Goal: Information Seeking & Learning: Learn about a topic

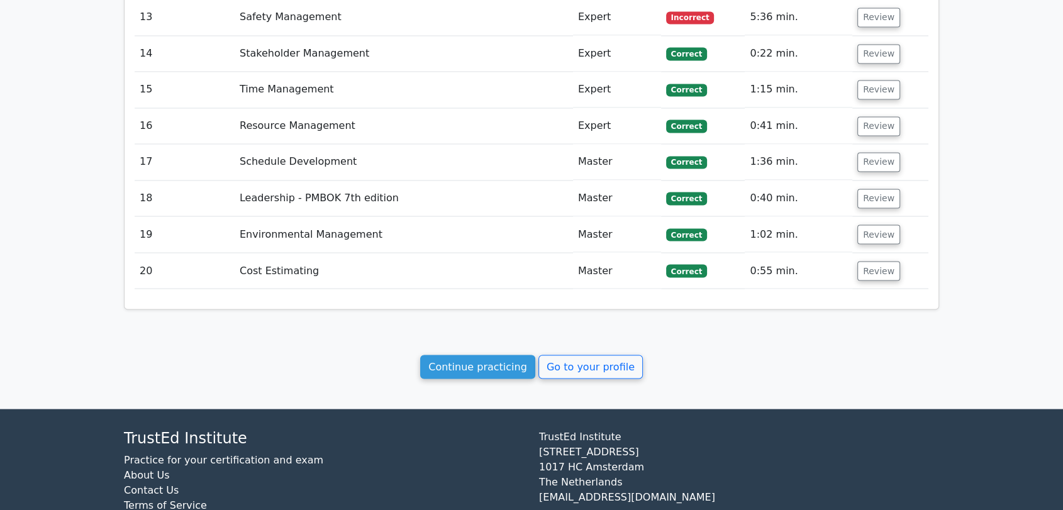
scroll to position [2162, 0]
click at [486, 354] on link "Continue practicing" at bounding box center [477, 366] width 115 height 24
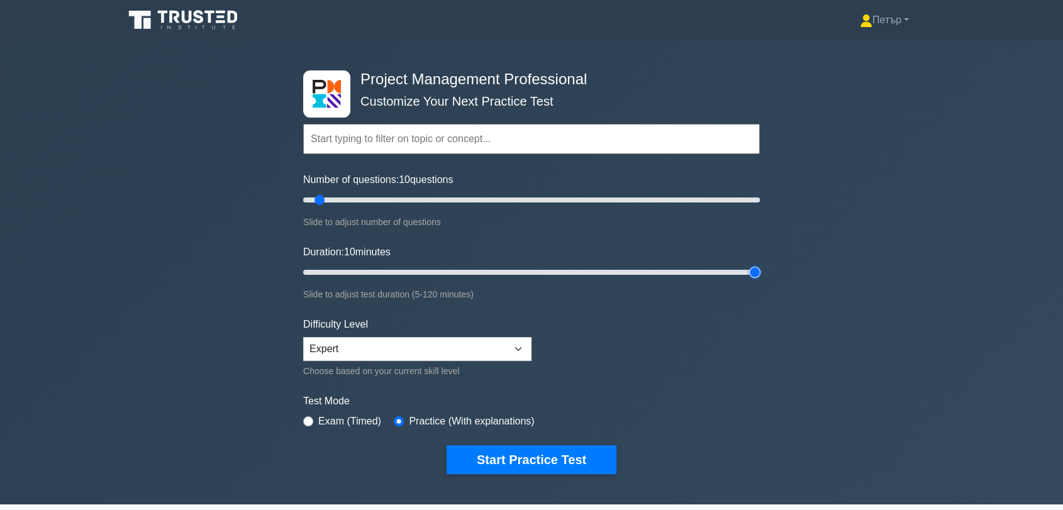
type input "120"
click at [756, 273] on input "Duration: 10 minutes" at bounding box center [531, 272] width 457 height 15
click at [357, 200] on input "Number of questions: 10 questions" at bounding box center [531, 199] width 457 height 15
type input "30"
click at [367, 199] on input "Number of questions: 25 questions" at bounding box center [531, 199] width 457 height 15
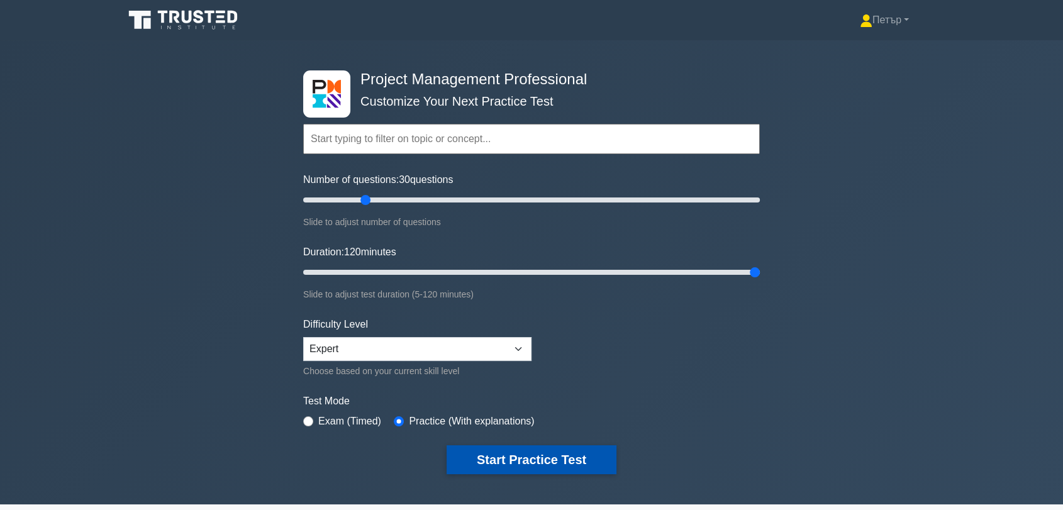
click at [605, 462] on button "Start Practice Test" at bounding box center [532, 459] width 170 height 29
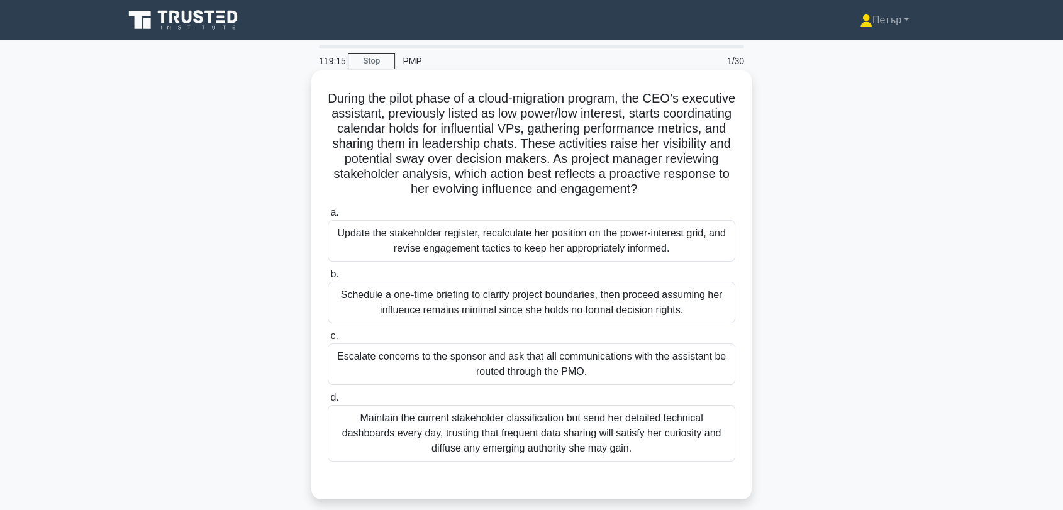
click at [663, 231] on div "Update the stakeholder register, recalculate her position on the power-interest…" at bounding box center [532, 241] width 408 height 42
click at [328, 217] on input "a. Update the stakeholder register, recalculate her position on the power-inter…" at bounding box center [328, 213] width 0 height 8
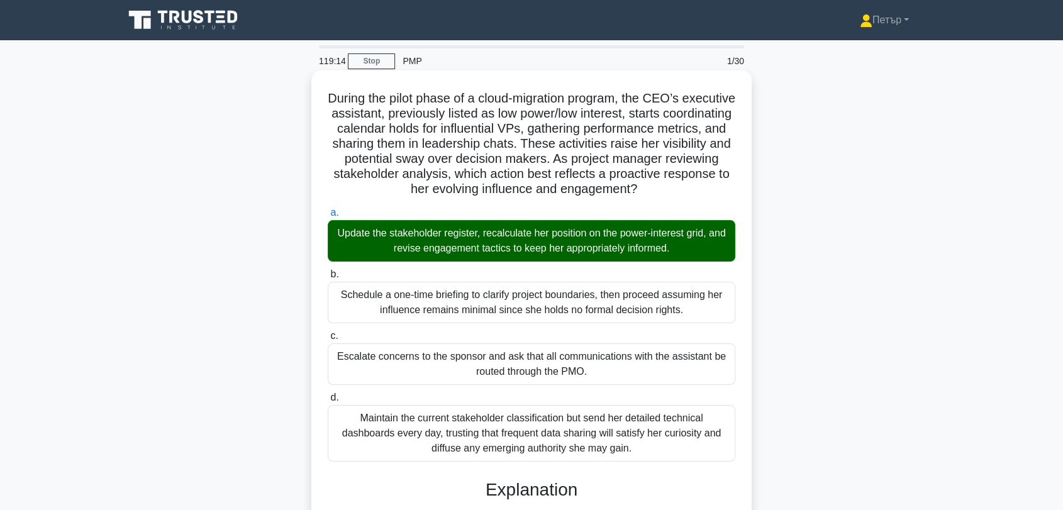
scroll to position [311, 0]
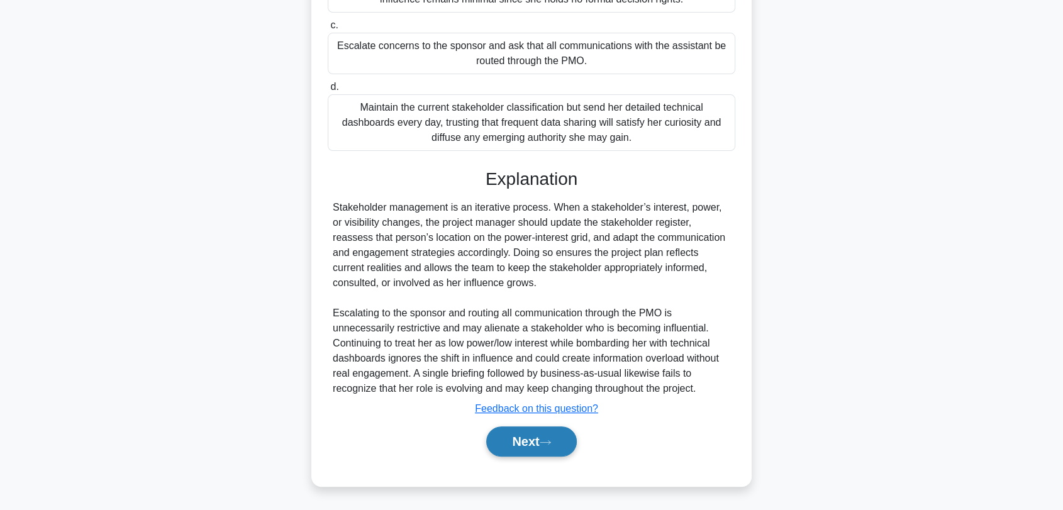
click at [518, 437] on button "Next" at bounding box center [531, 441] width 90 height 30
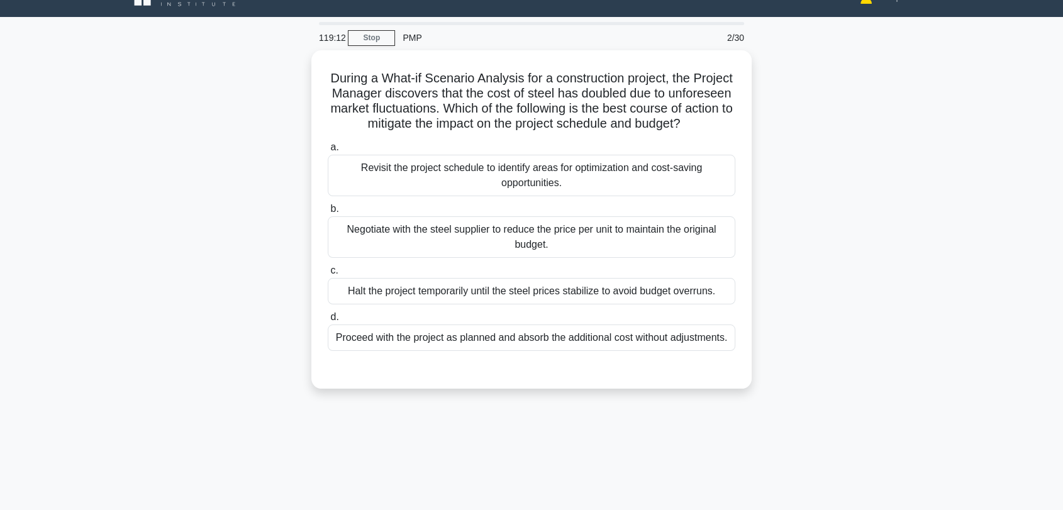
scroll to position [6, 0]
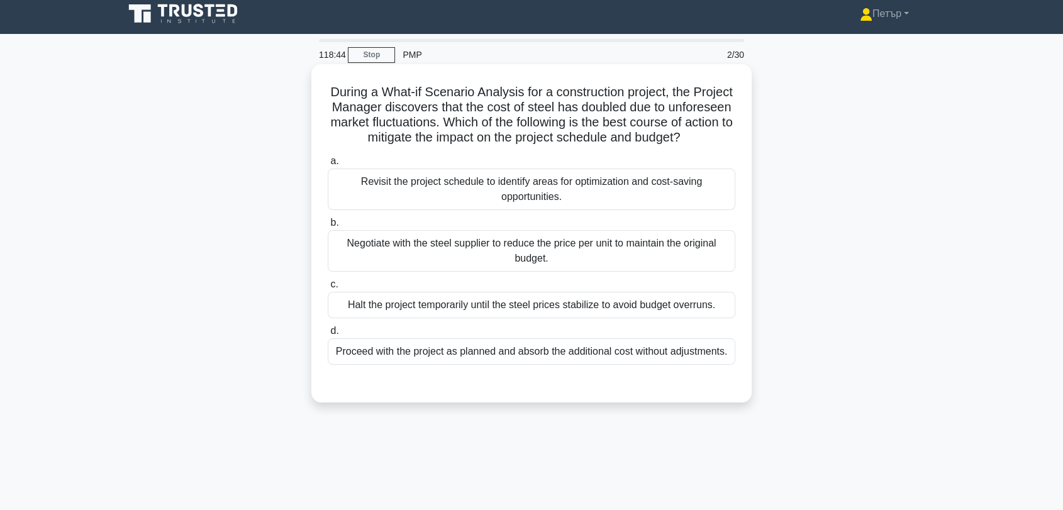
click at [589, 200] on div "Revisit the project schedule to identify areas for optimization and cost-saving…" at bounding box center [532, 190] width 408 height 42
click at [328, 165] on input "a. Revisit the project schedule to identify areas for optimization and cost-sav…" at bounding box center [328, 161] width 0 height 8
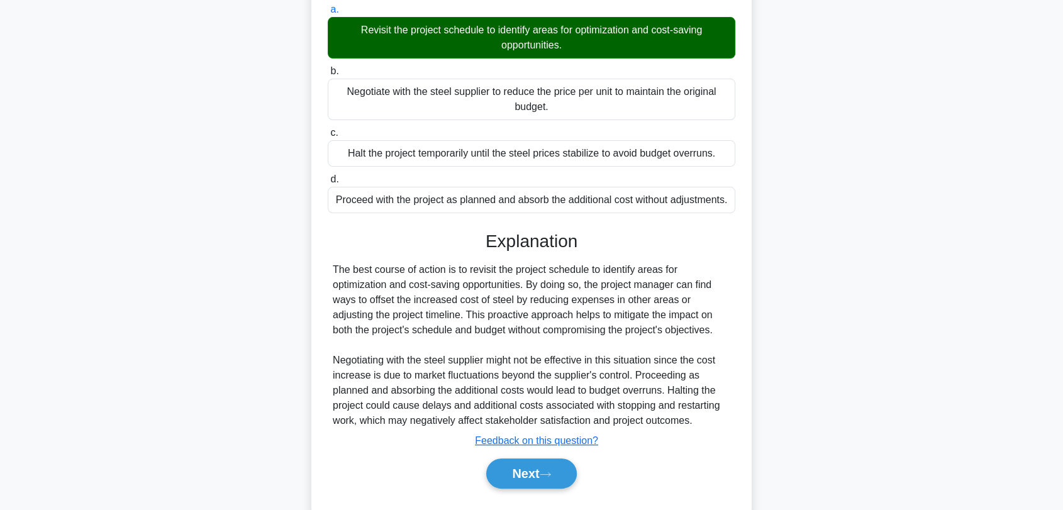
scroll to position [205, 0]
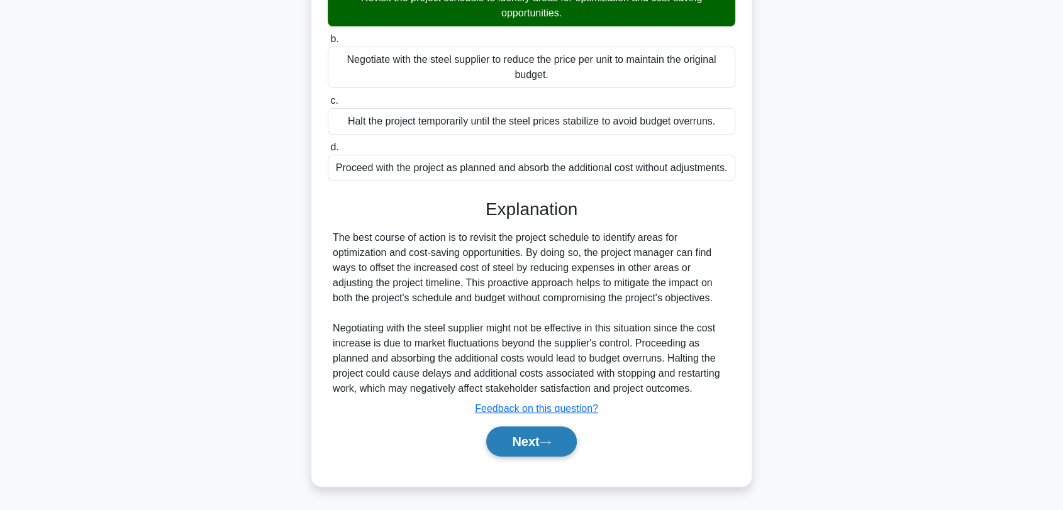
click at [528, 438] on button "Next" at bounding box center [531, 441] width 90 height 30
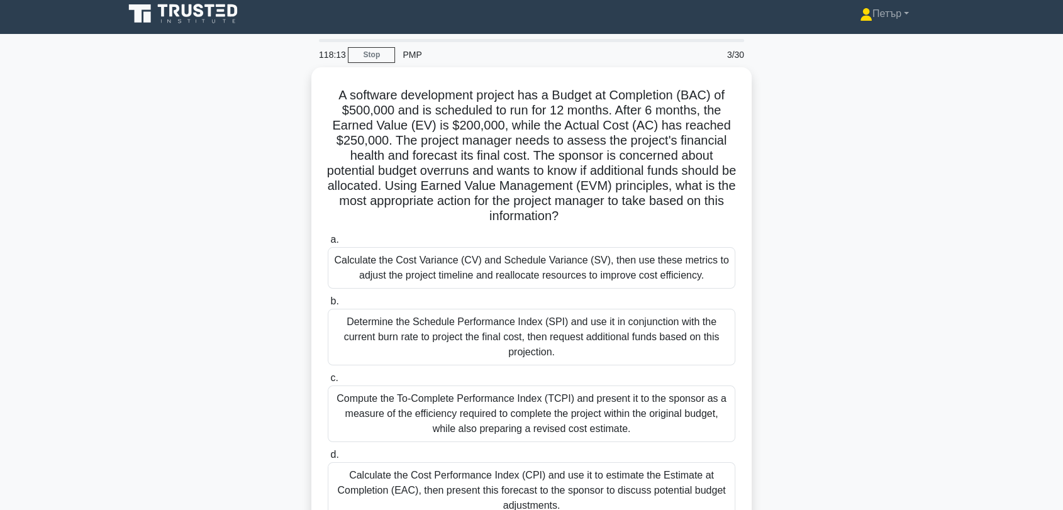
scroll to position [170, 0]
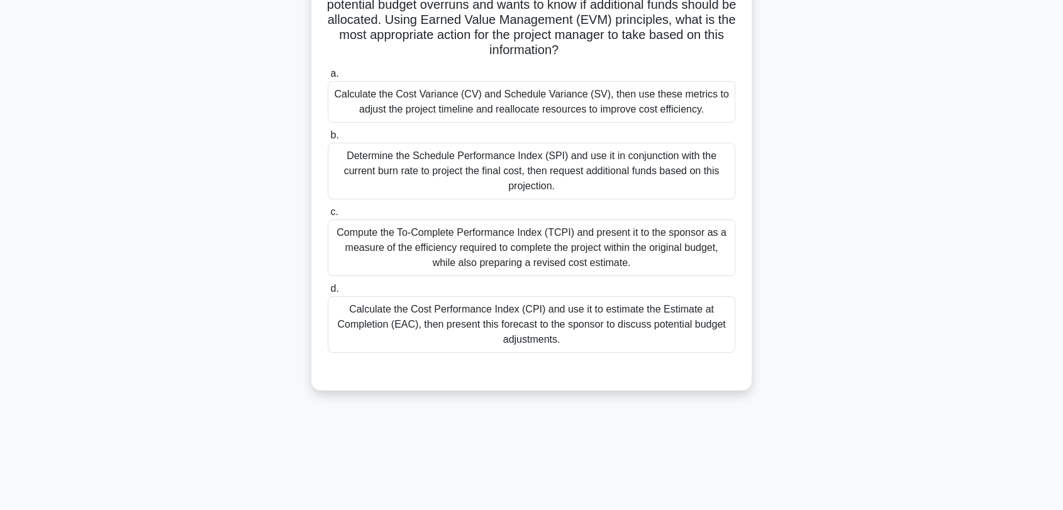
click at [535, 325] on div "Calculate the Cost Performance Index (CPI) and use it to estimate the Estimate …" at bounding box center [532, 324] width 408 height 57
click at [328, 293] on input "d. Calculate the Cost Performance Index (CPI) and use it to estimate the Estima…" at bounding box center [328, 289] width 0 height 8
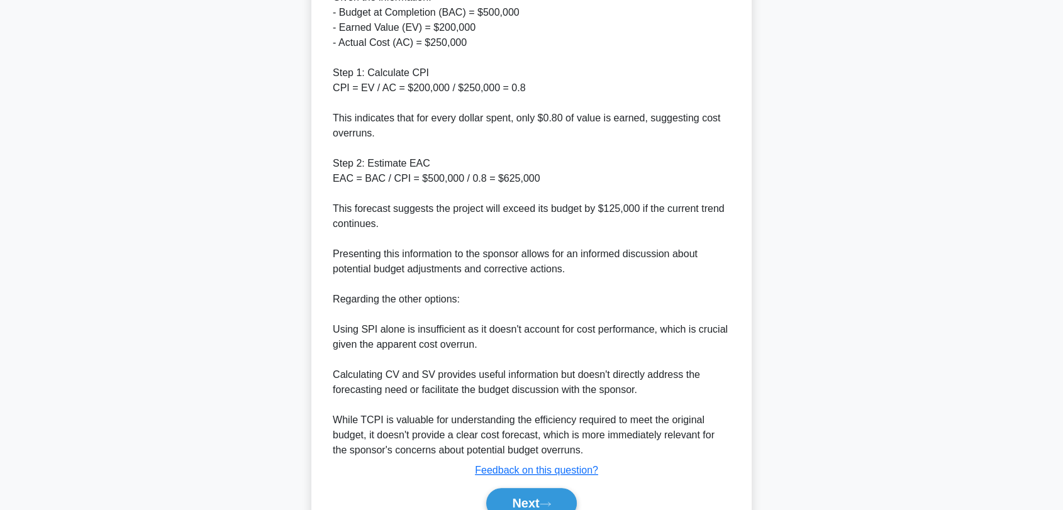
scroll to position [659, 0]
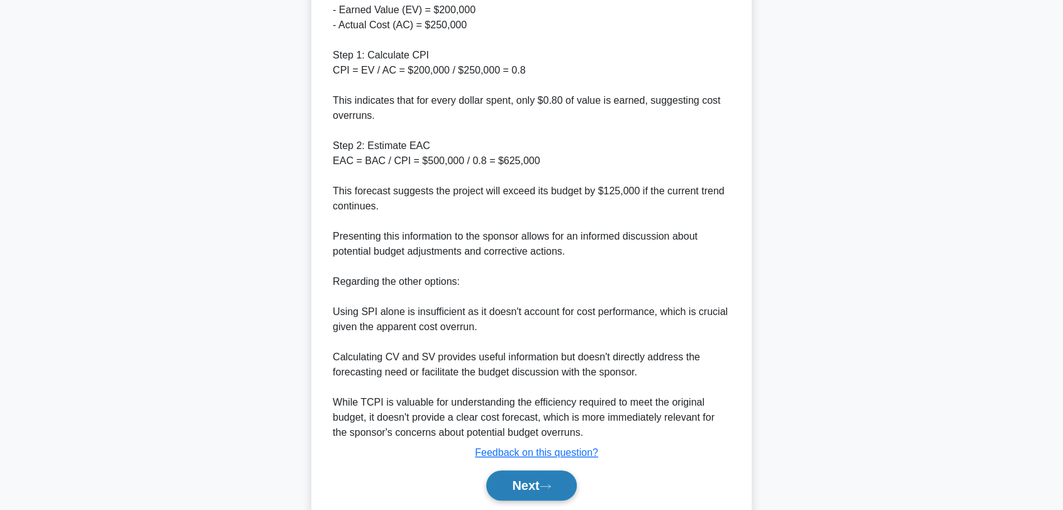
click at [525, 479] on button "Next" at bounding box center [531, 486] width 90 height 30
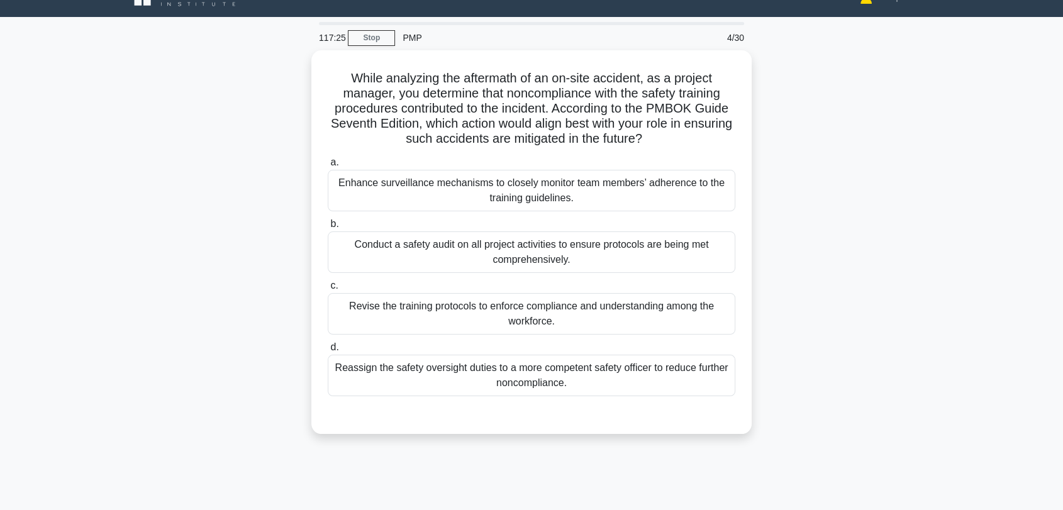
scroll to position [6, 0]
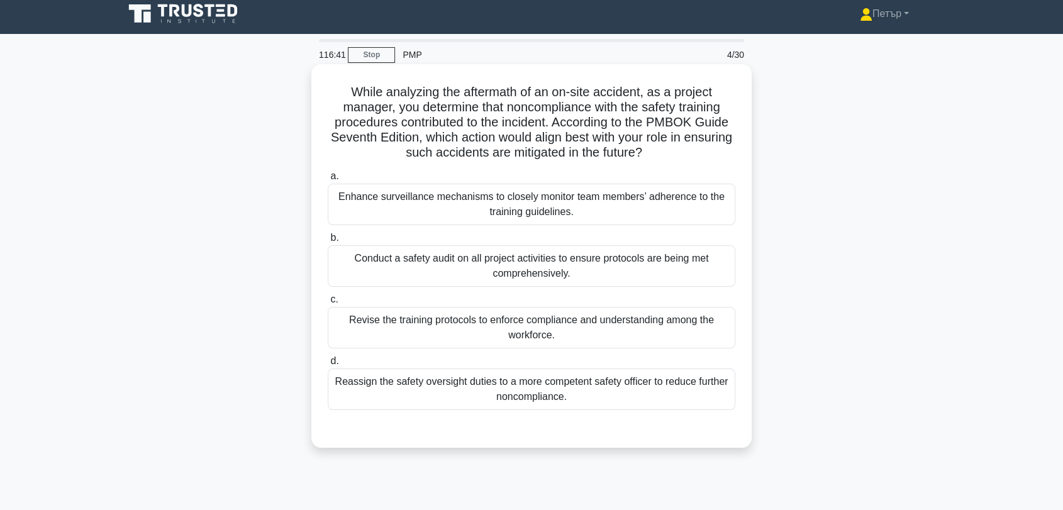
click at [599, 333] on div "Revise the training protocols to enforce compliance and understanding among the…" at bounding box center [532, 328] width 408 height 42
click at [328, 304] on input "c. Revise the training protocols to enforce compliance and understanding among …" at bounding box center [328, 300] width 0 height 8
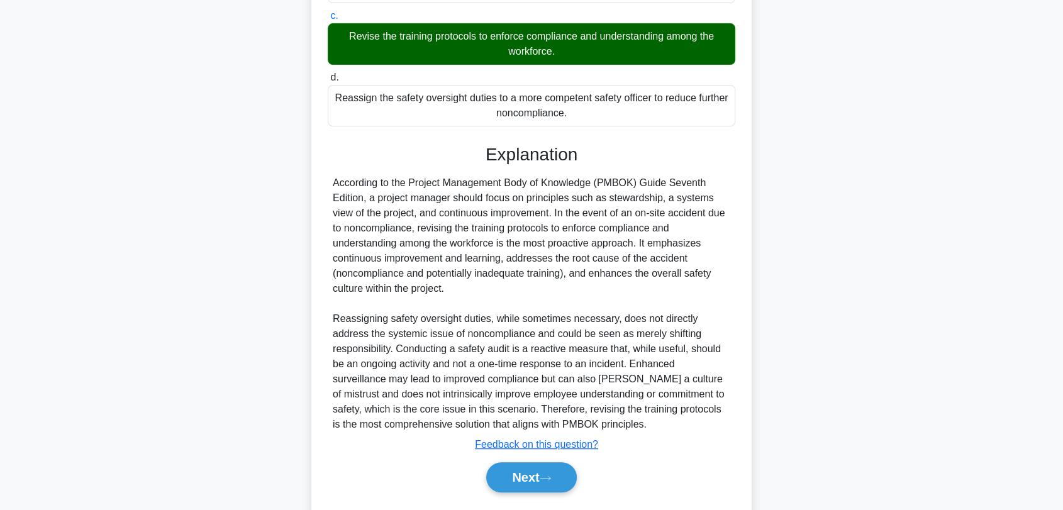
scroll to position [326, 0]
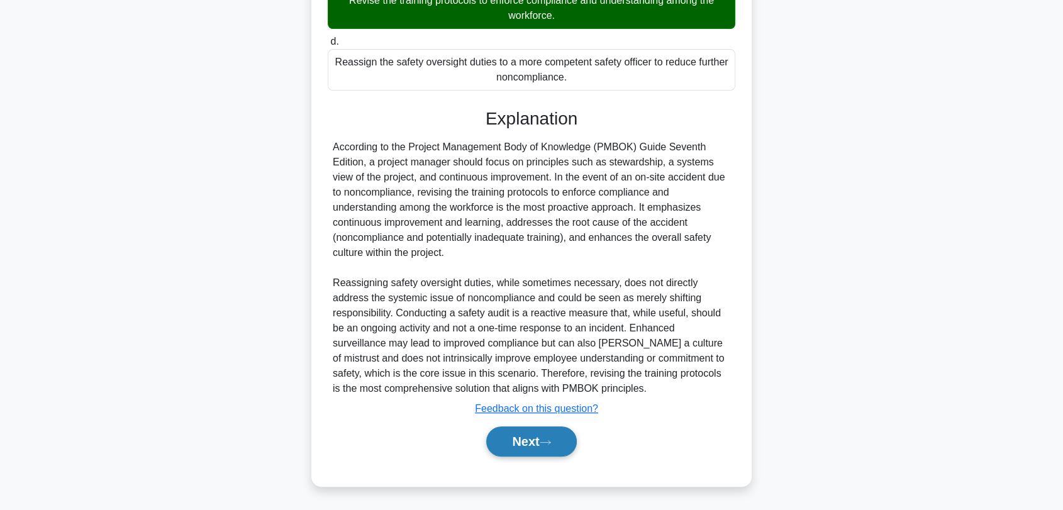
click at [527, 440] on button "Next" at bounding box center [531, 441] width 90 height 30
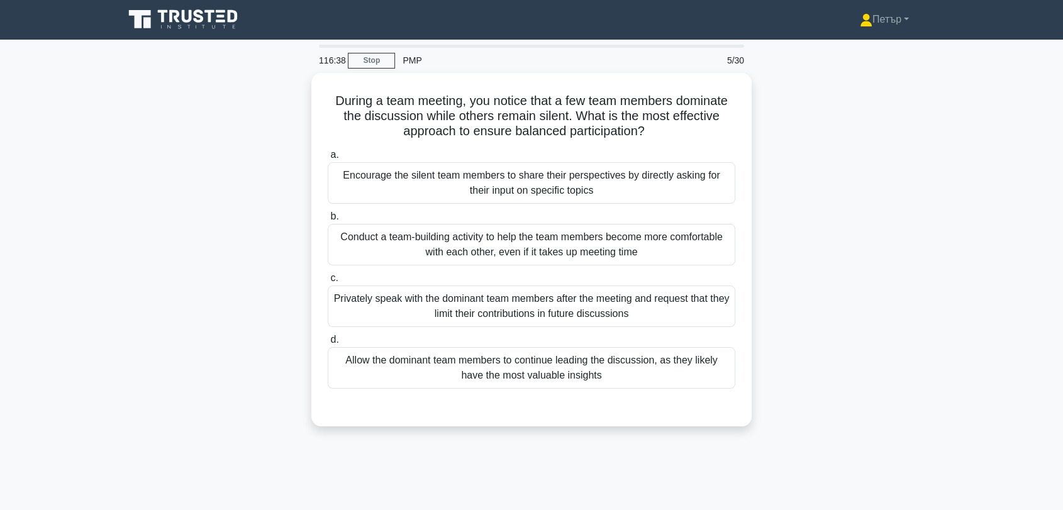
scroll to position [0, 0]
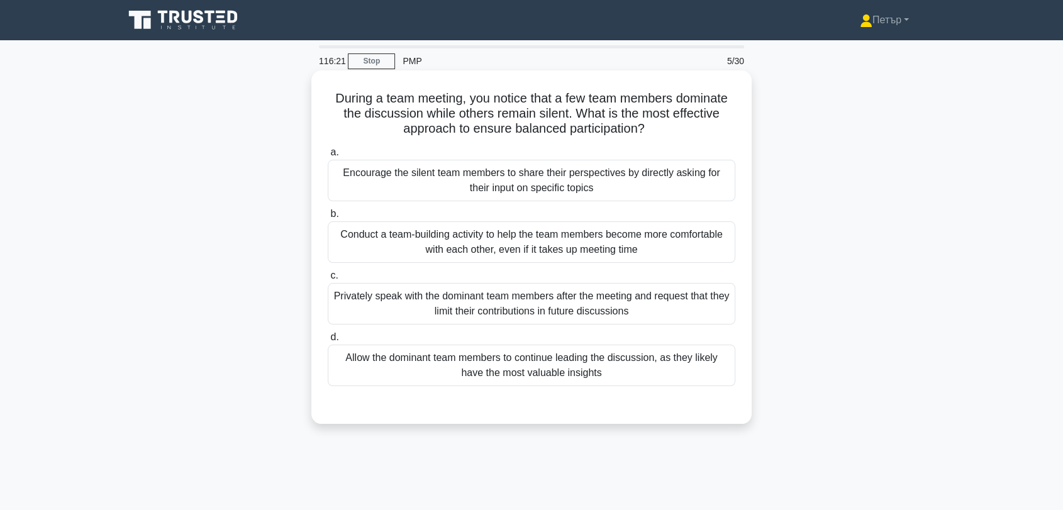
click at [676, 252] on div "Conduct a team-building activity to help the team members become more comfortab…" at bounding box center [532, 242] width 408 height 42
click at [328, 218] on input "b. Conduct a team-building activity to help the team members become more comfor…" at bounding box center [328, 214] width 0 height 8
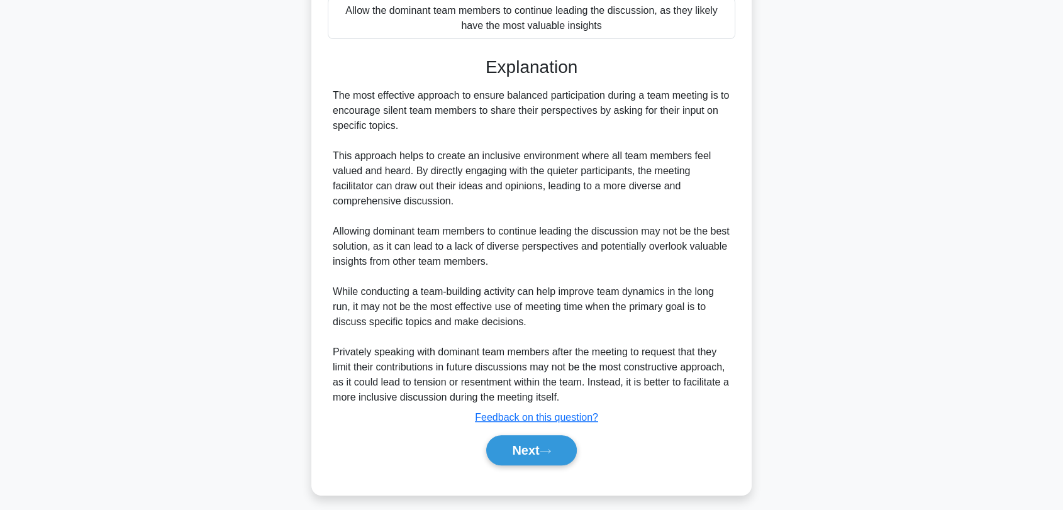
scroll to position [357, 0]
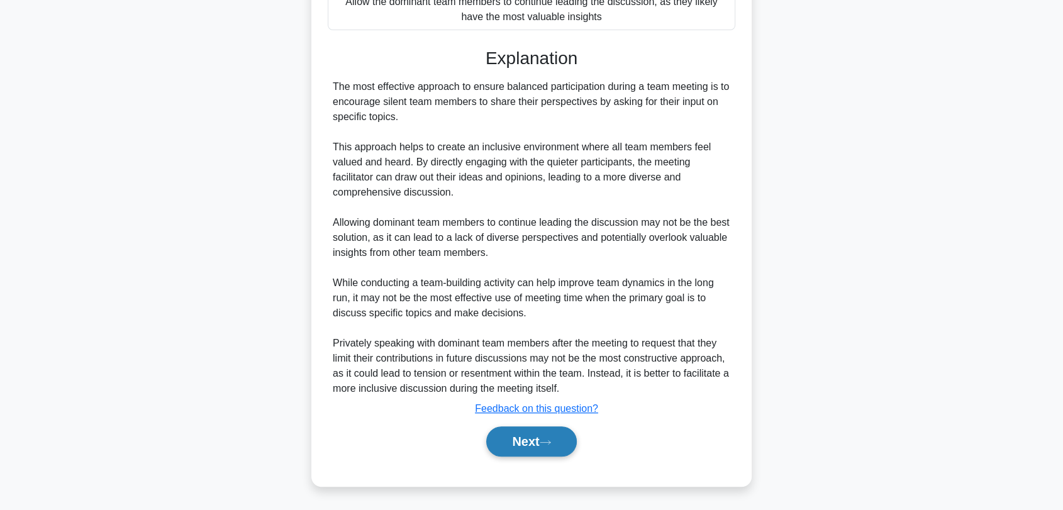
click at [549, 439] on icon at bounding box center [545, 442] width 11 height 7
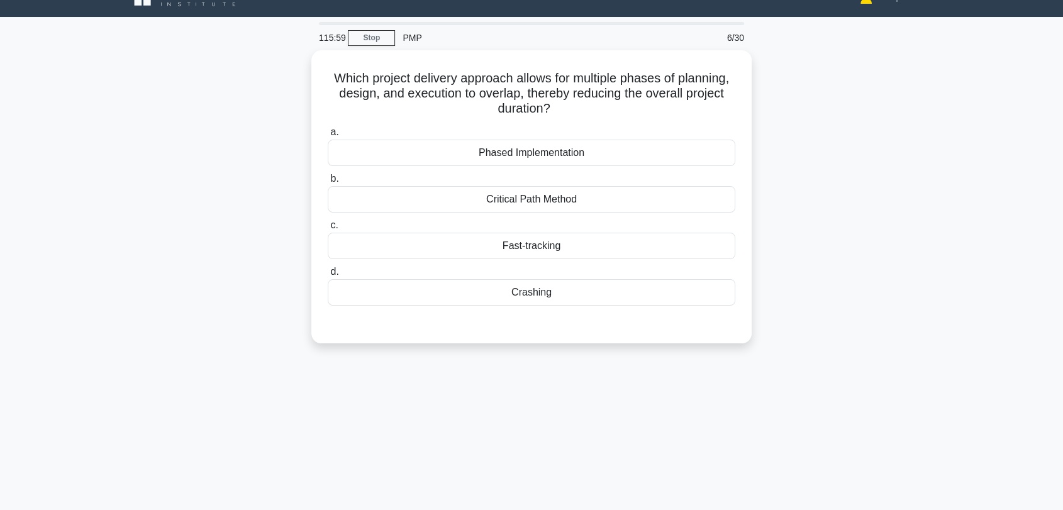
scroll to position [6, 0]
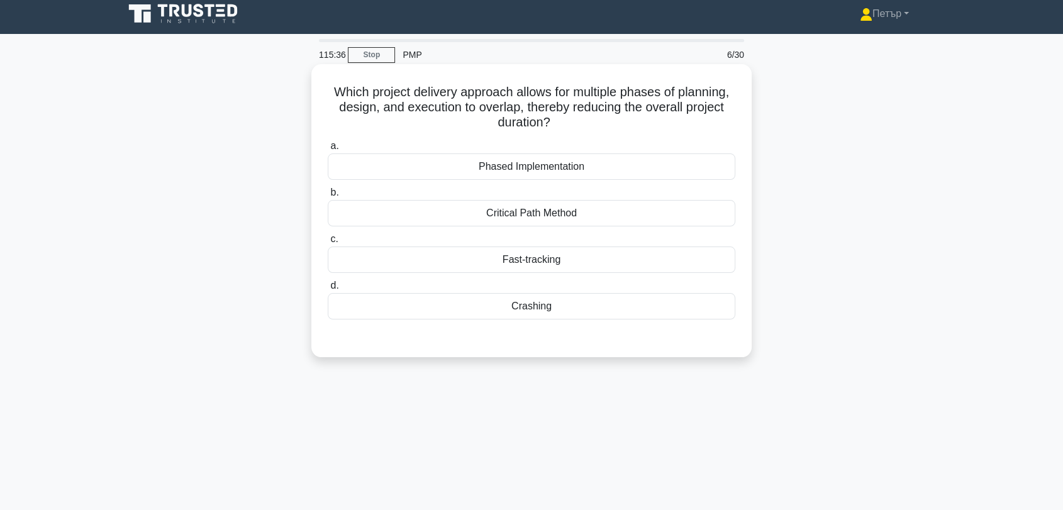
click at [713, 161] on div "Phased Implementation" at bounding box center [532, 166] width 408 height 26
click at [328, 150] on input "a. Phased Implementation" at bounding box center [328, 146] width 0 height 8
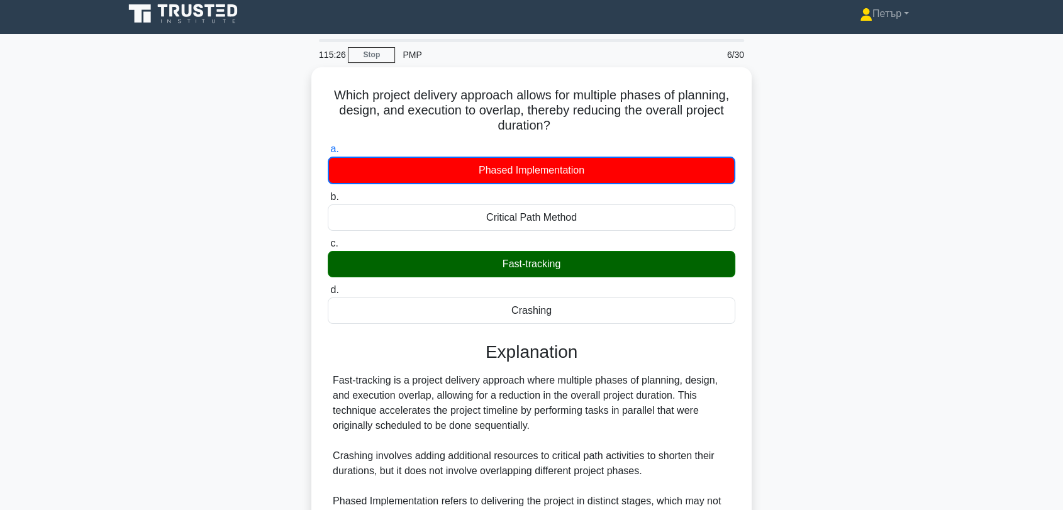
scroll to position [170, 0]
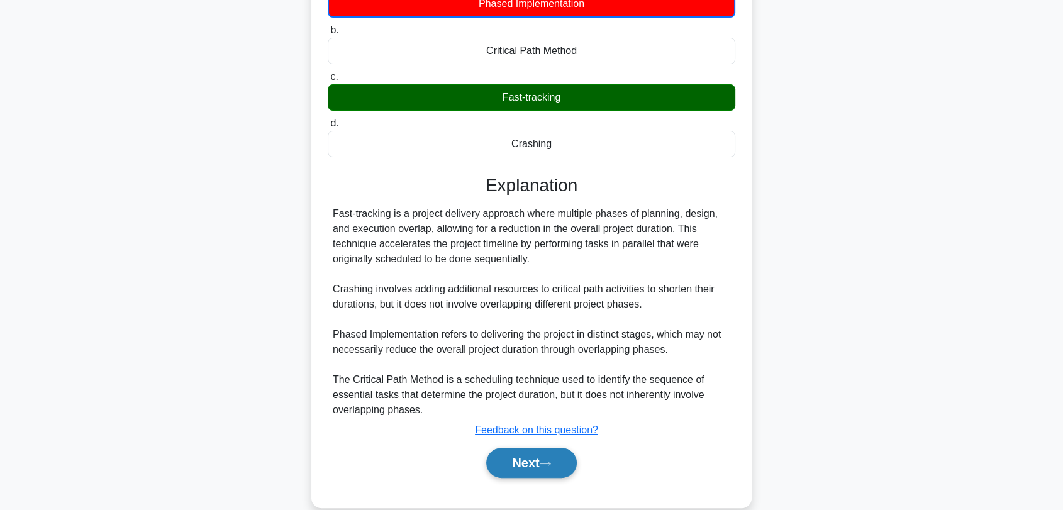
click at [547, 457] on button "Next" at bounding box center [531, 463] width 90 height 30
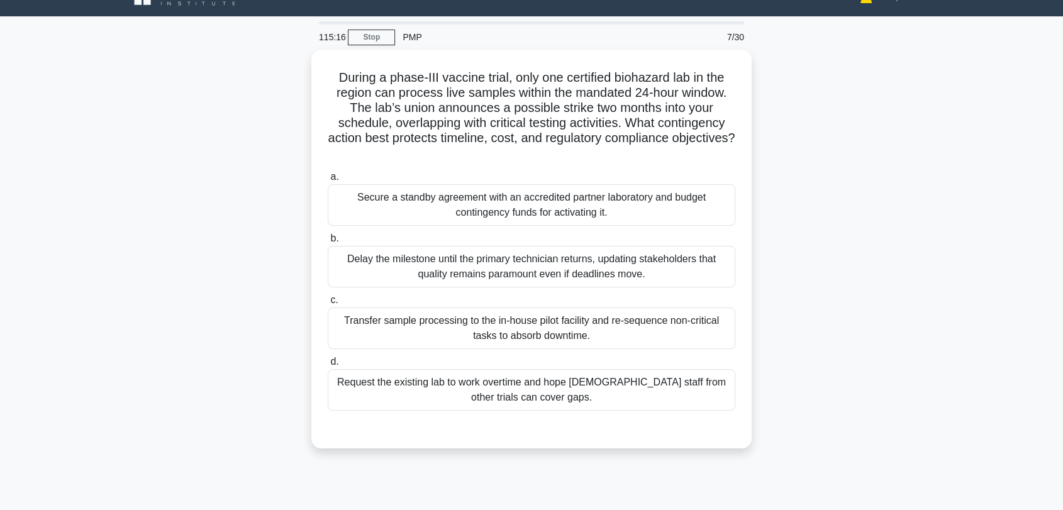
scroll to position [6, 0]
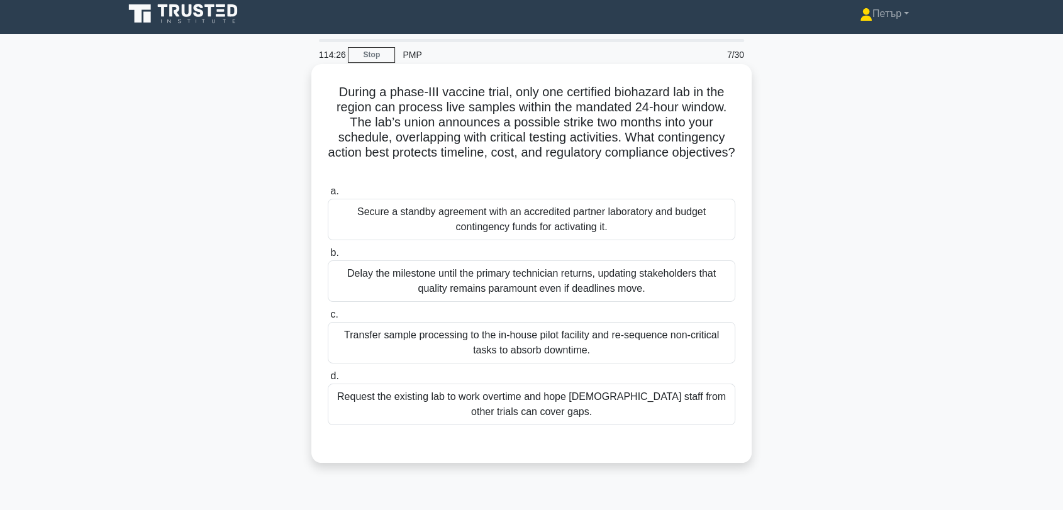
click at [621, 214] on div "Secure a standby agreement with an accredited partner laboratory and budget con…" at bounding box center [532, 220] width 408 height 42
click at [328, 196] on input "a. Secure a standby agreement with an accredited partner laboratory and budget …" at bounding box center [328, 191] width 0 height 8
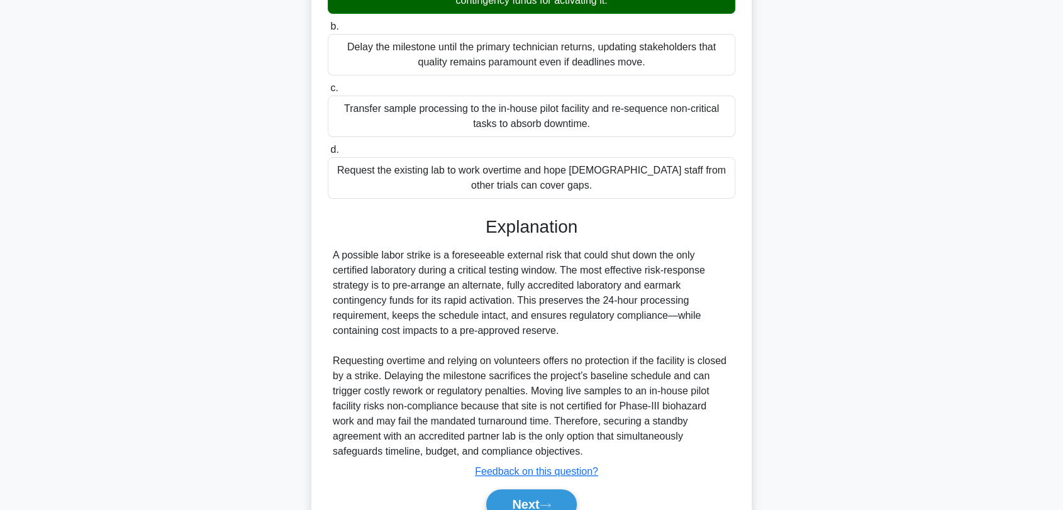
scroll to position [296, 0]
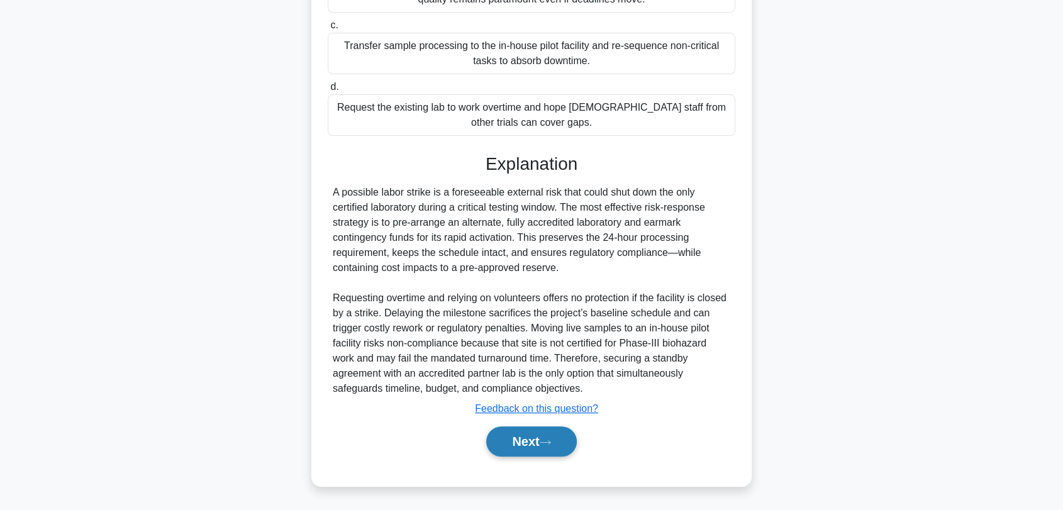
click at [544, 433] on button "Next" at bounding box center [531, 441] width 90 height 30
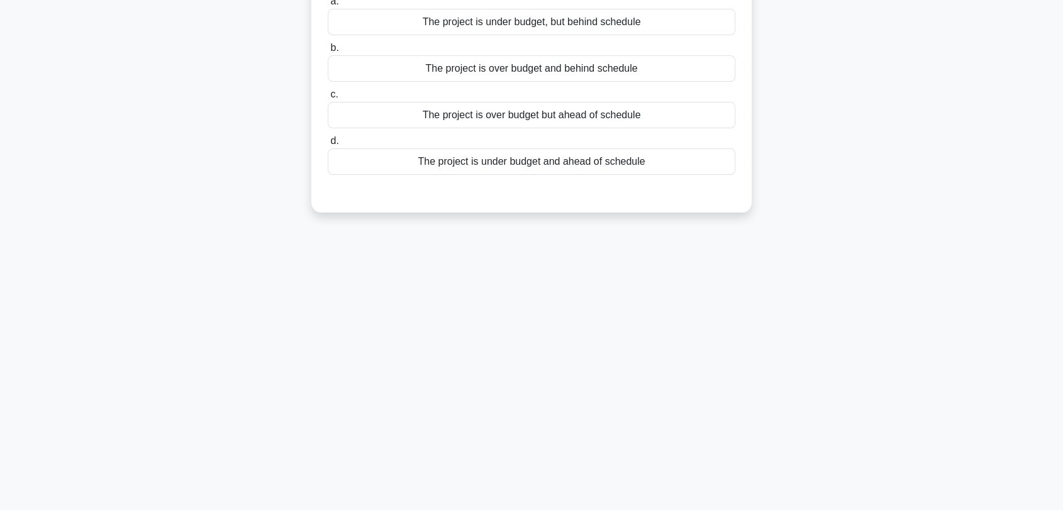
scroll to position [0, 0]
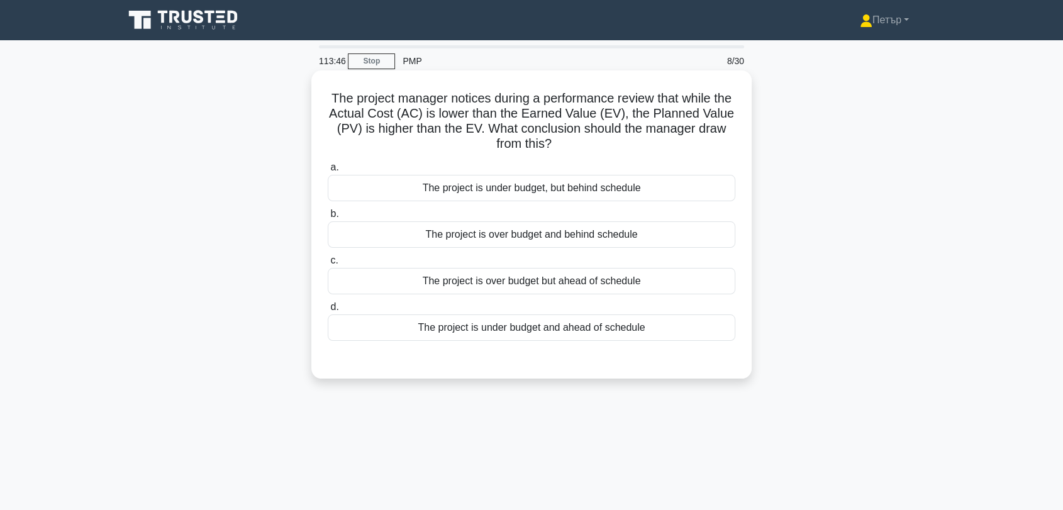
click at [672, 189] on div "The project is under budget, but behind schedule" at bounding box center [532, 188] width 408 height 26
click at [328, 172] on input "a. The project is under budget, but behind schedule" at bounding box center [328, 168] width 0 height 8
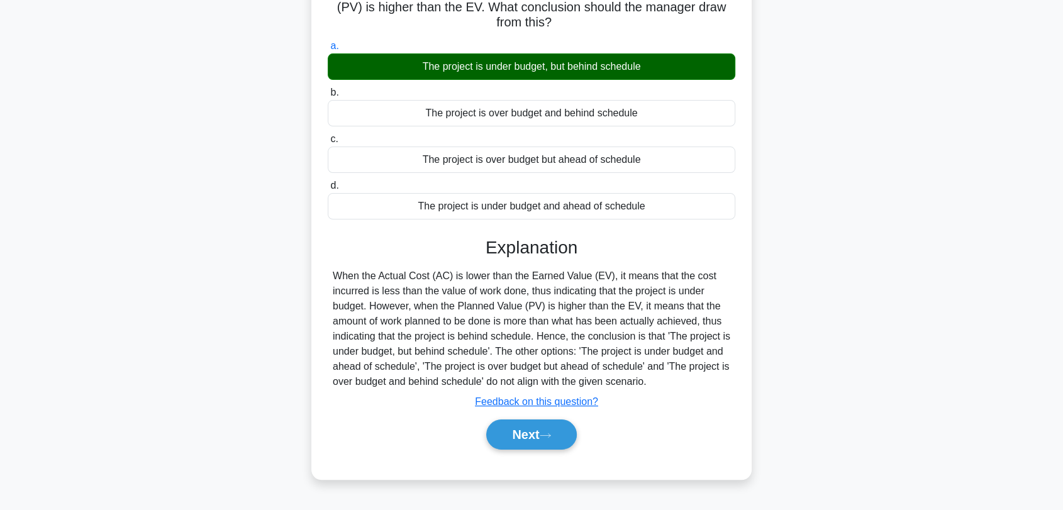
scroll to position [170, 0]
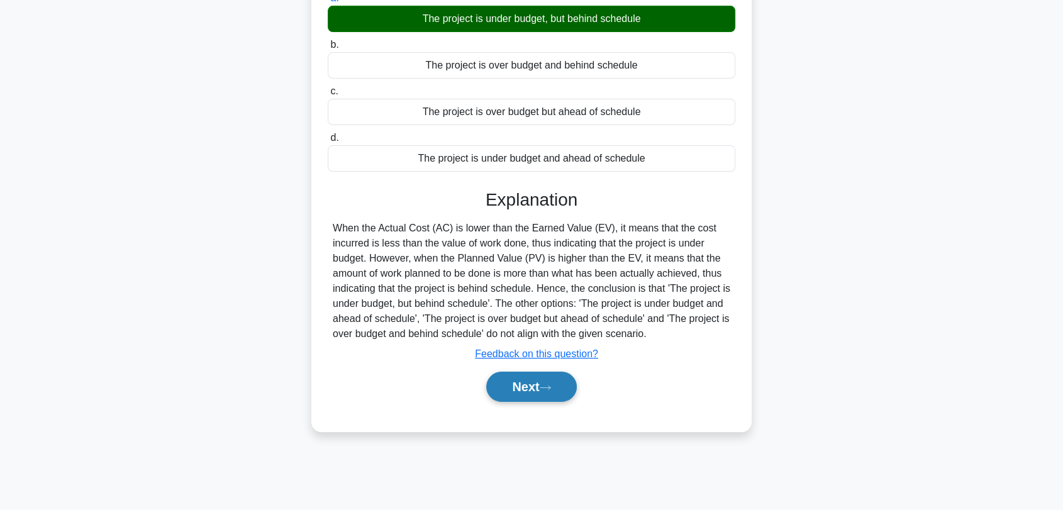
click at [536, 392] on button "Next" at bounding box center [531, 387] width 90 height 30
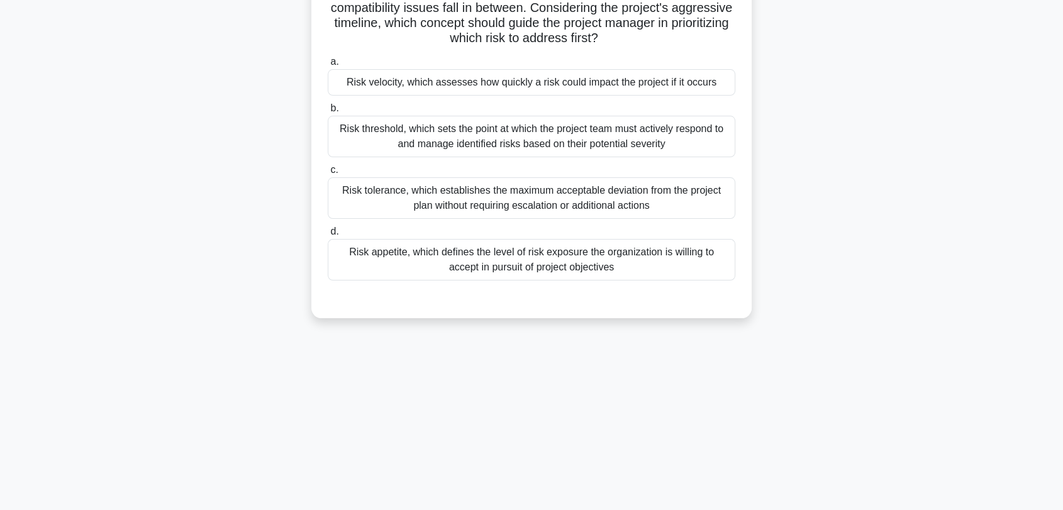
scroll to position [0, 0]
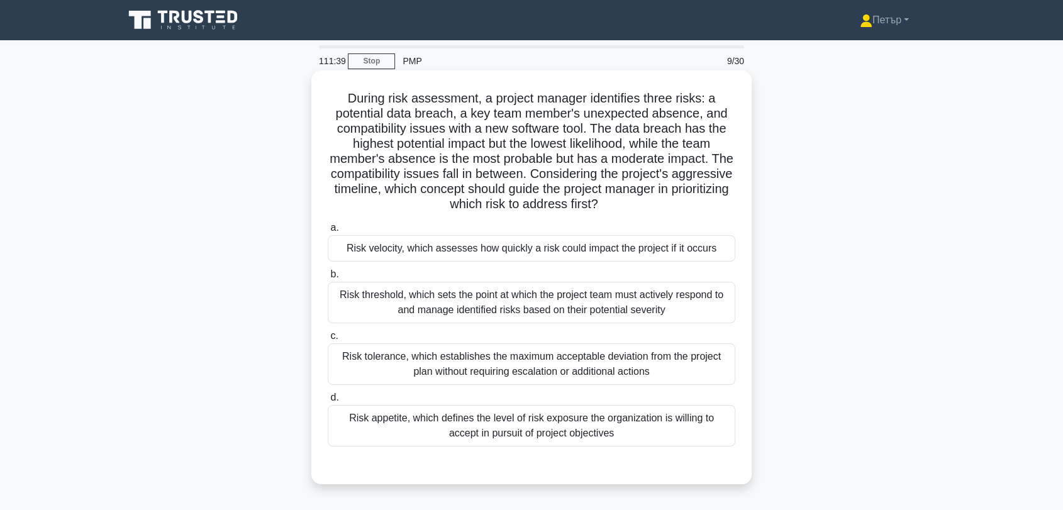
click at [639, 245] on div "Risk velocity, which assesses how quickly a risk could impact the project if it…" at bounding box center [532, 248] width 408 height 26
click at [328, 232] on input "a. Risk velocity, which assesses how quickly a risk could impact the project if…" at bounding box center [328, 228] width 0 height 8
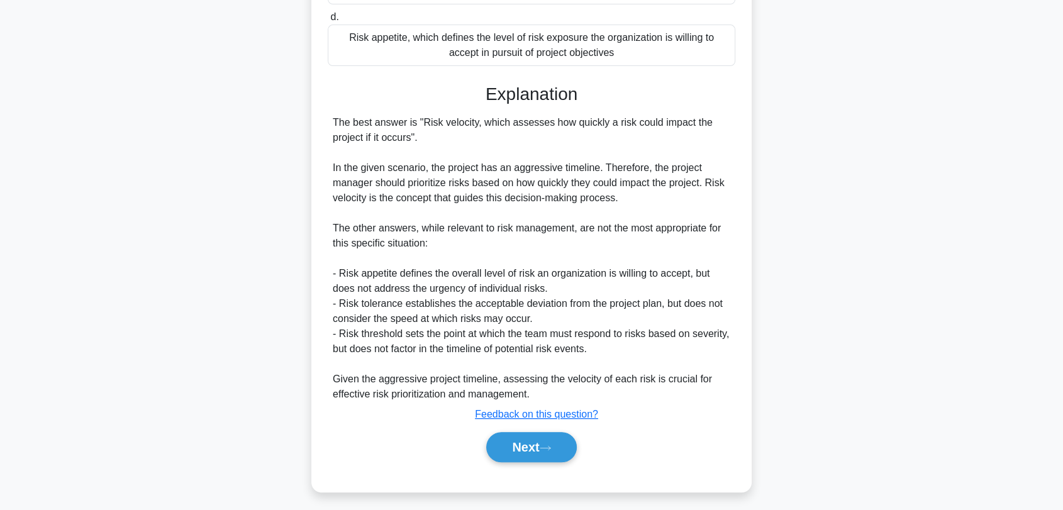
scroll to position [386, 0]
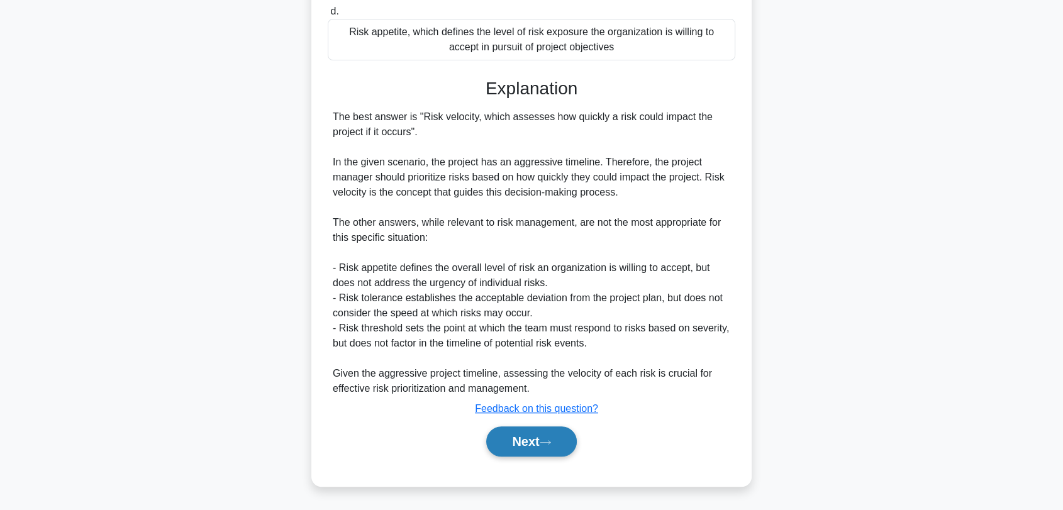
click at [524, 452] on button "Next" at bounding box center [531, 441] width 90 height 30
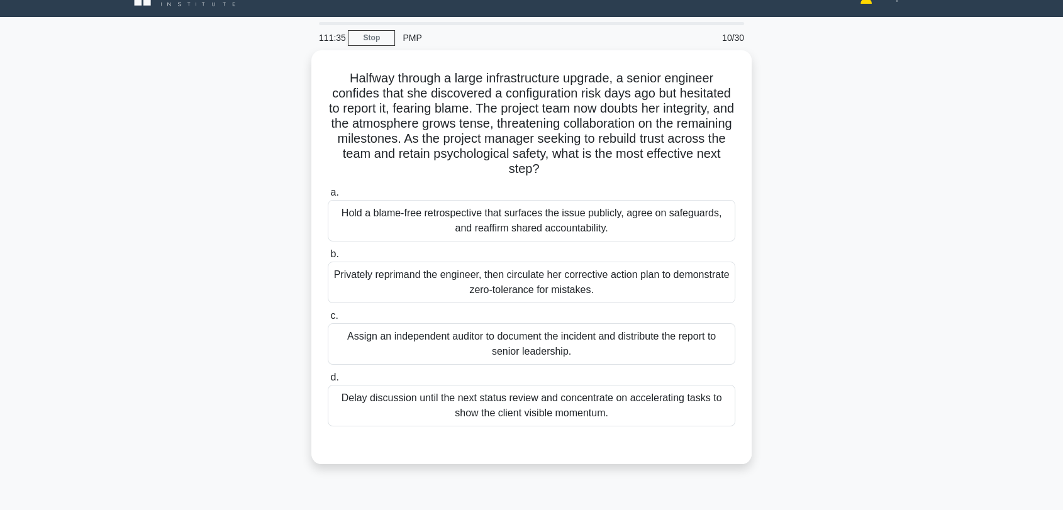
scroll to position [6, 0]
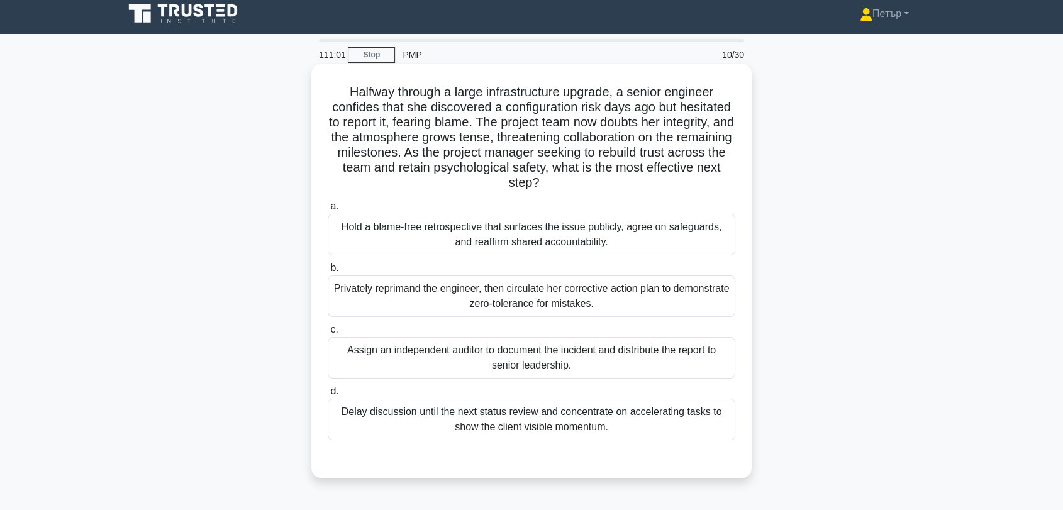
click at [700, 240] on div "Hold a blame-free retrospective that surfaces the issue publicly, agree on safe…" at bounding box center [532, 235] width 408 height 42
click at [328, 211] on input "a. Hold a blame-free retrospective that surfaces the issue publicly, agree on s…" at bounding box center [328, 207] width 0 height 8
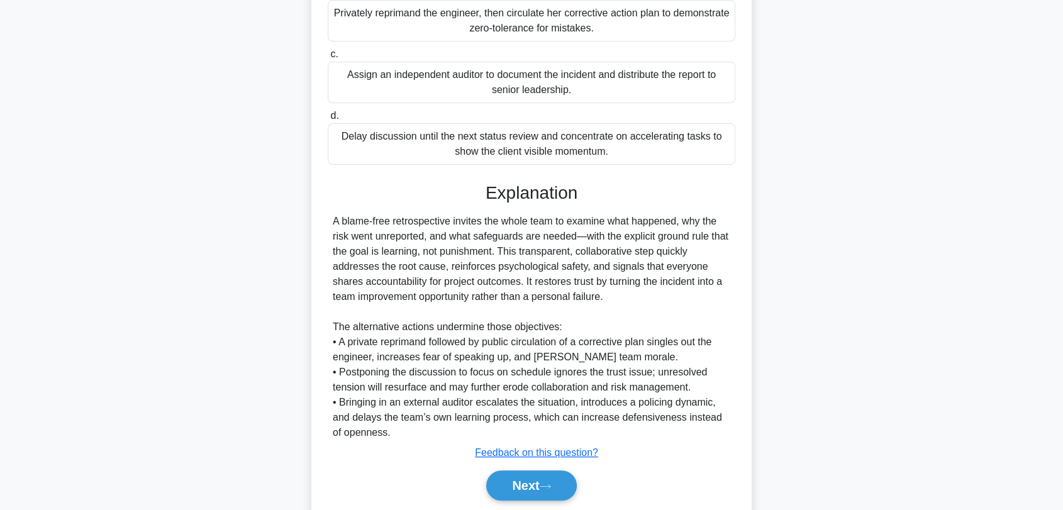
scroll to position [326, 0]
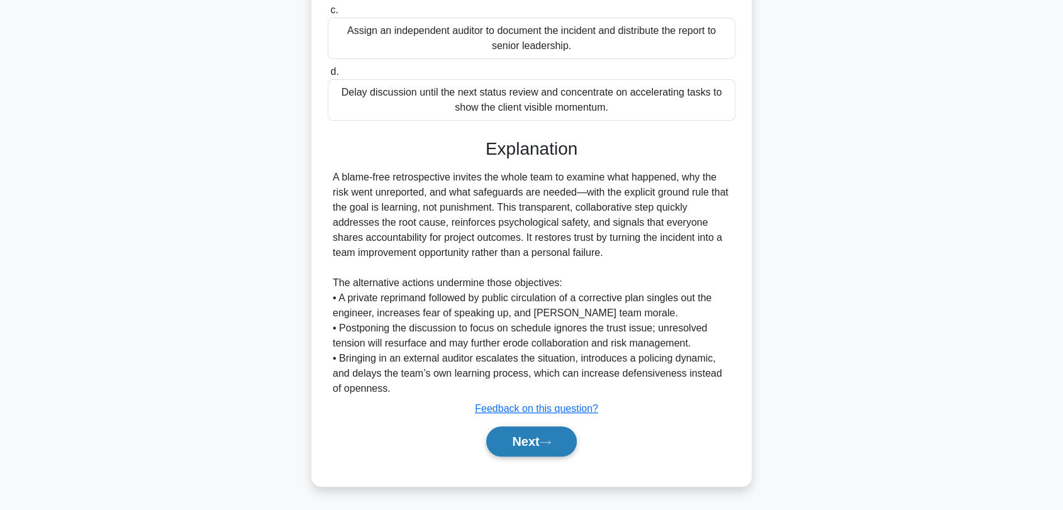
click at [535, 437] on button "Next" at bounding box center [531, 441] width 90 height 30
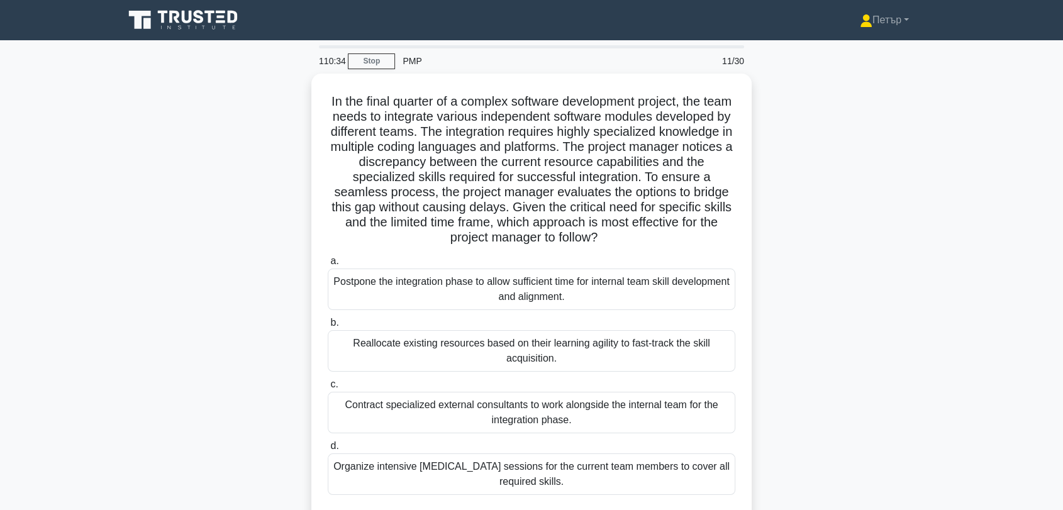
scroll to position [163, 0]
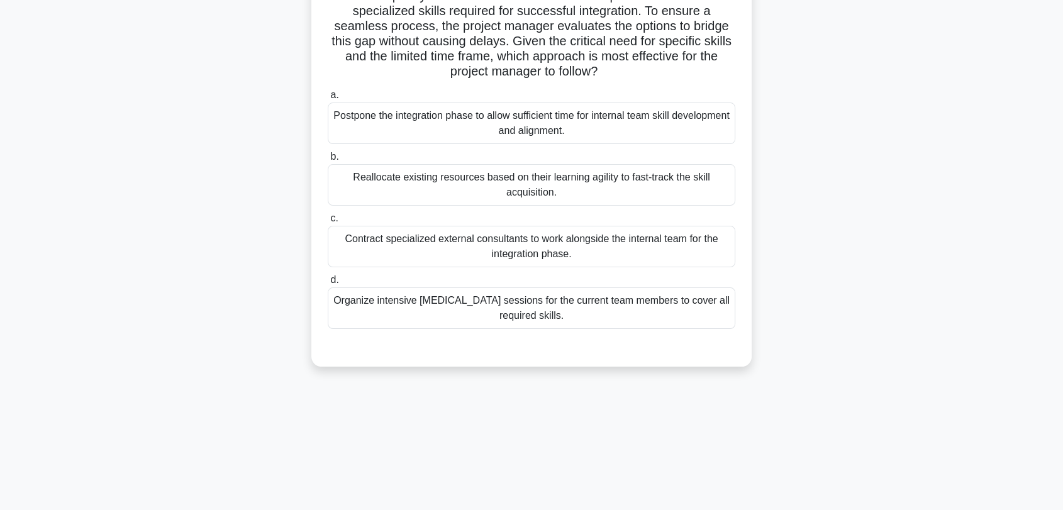
click at [700, 311] on div "Organize intensive cross-training sessions for the current team members to cove…" at bounding box center [532, 308] width 408 height 42
click at [328, 284] on input "d. Organize intensive cross-training sessions for the current team members to c…" at bounding box center [328, 280] width 0 height 8
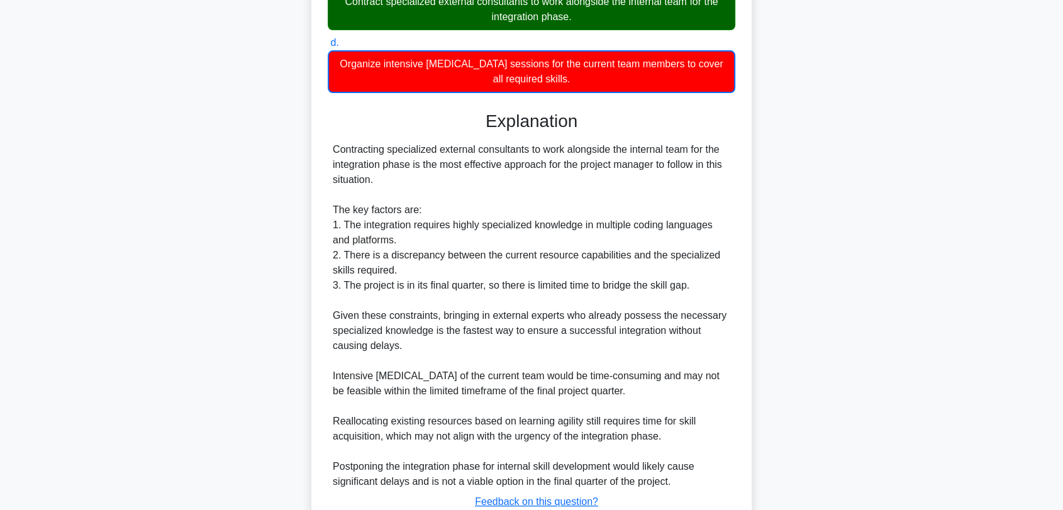
scroll to position [489, 0]
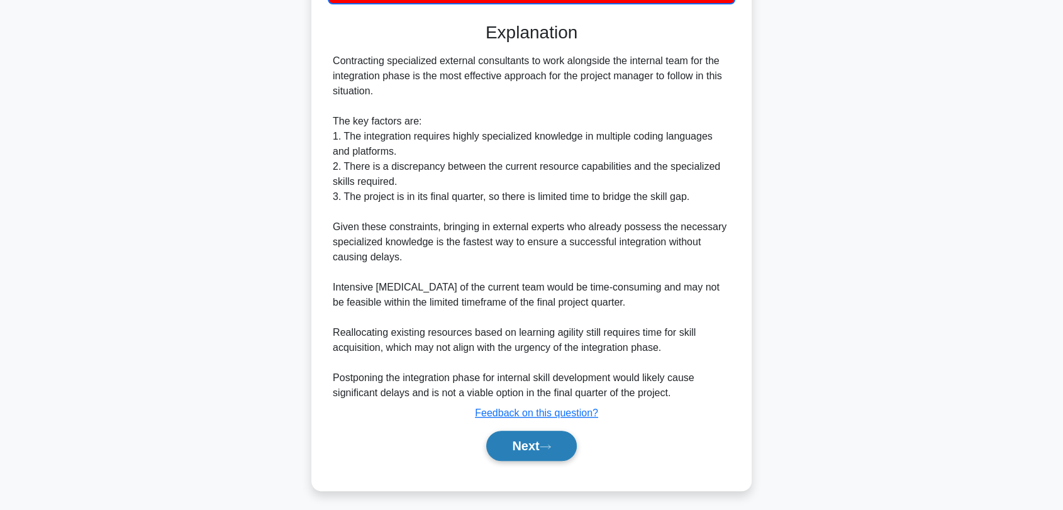
click at [551, 449] on icon at bounding box center [545, 446] width 11 height 7
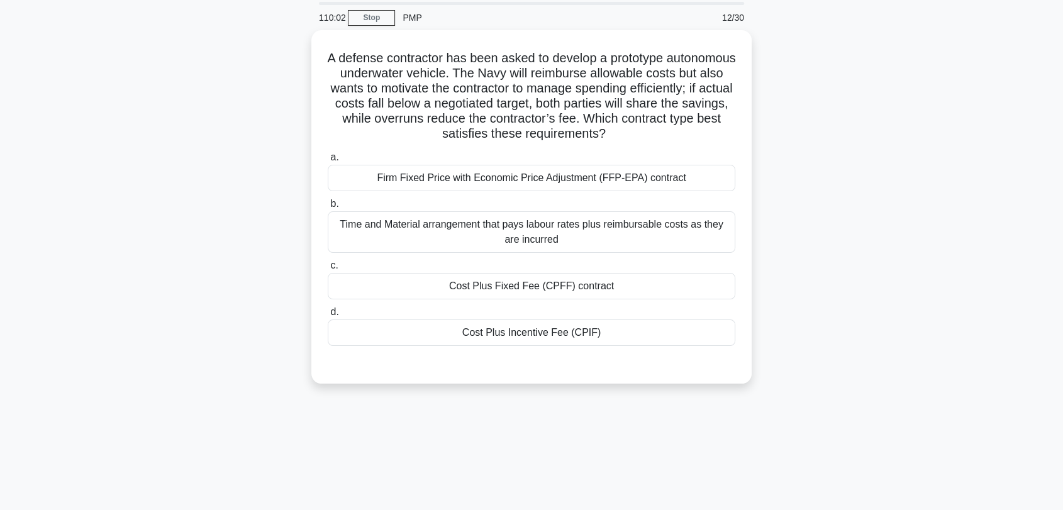
scroll to position [6, 0]
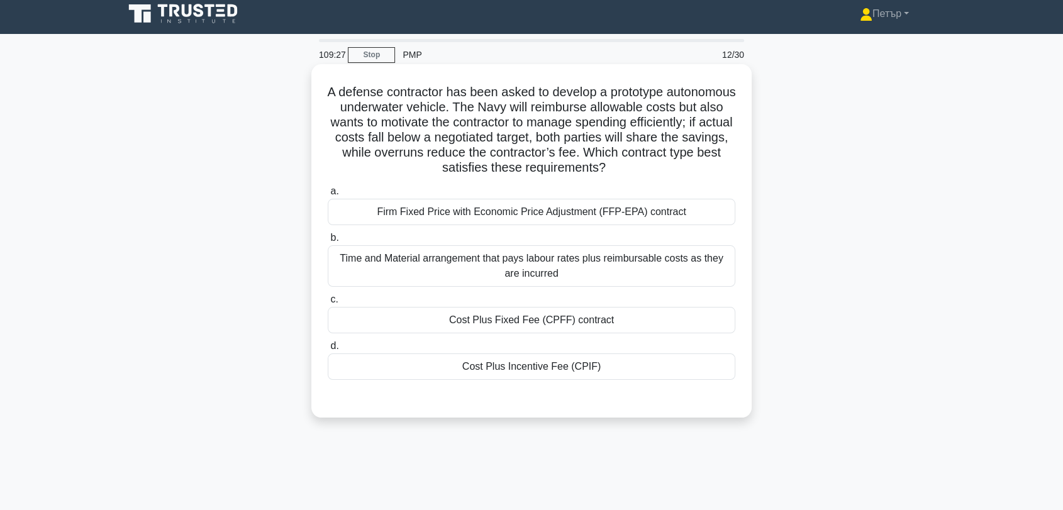
click at [552, 374] on div "Cost Plus Incentive Fee (CPIF)" at bounding box center [532, 367] width 408 height 26
click at [328, 350] on input "d. Cost Plus Incentive Fee (CPIF)" at bounding box center [328, 346] width 0 height 8
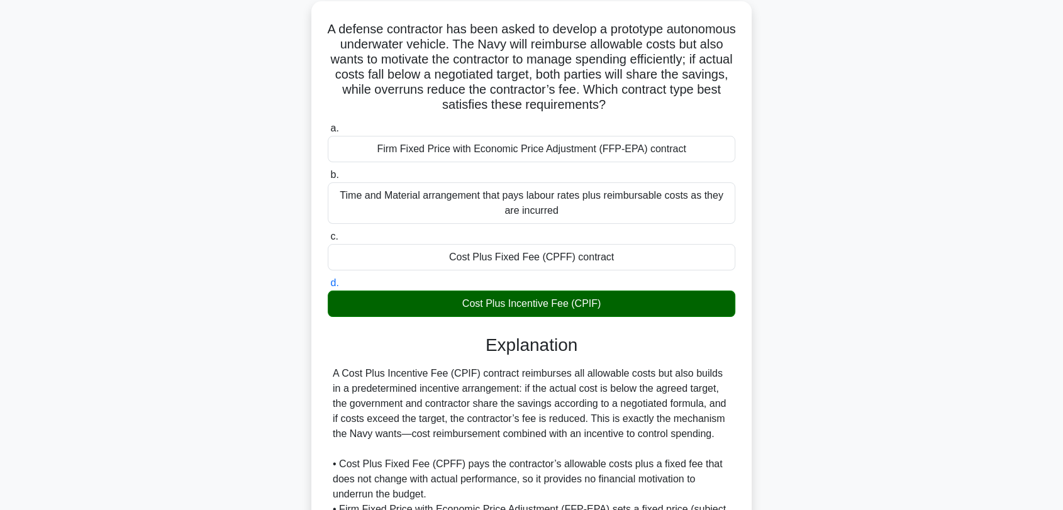
scroll to position [296, 0]
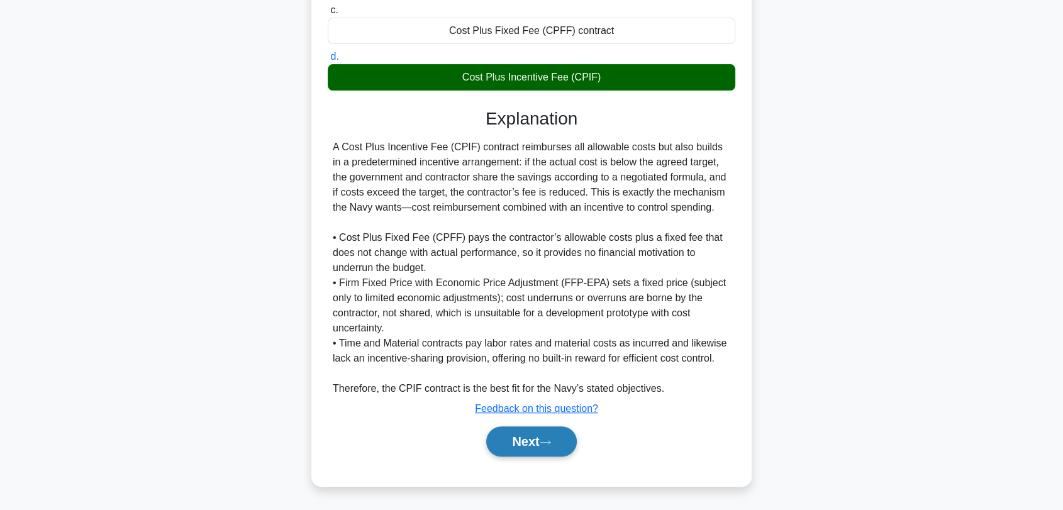
click at [531, 435] on button "Next" at bounding box center [531, 441] width 90 height 30
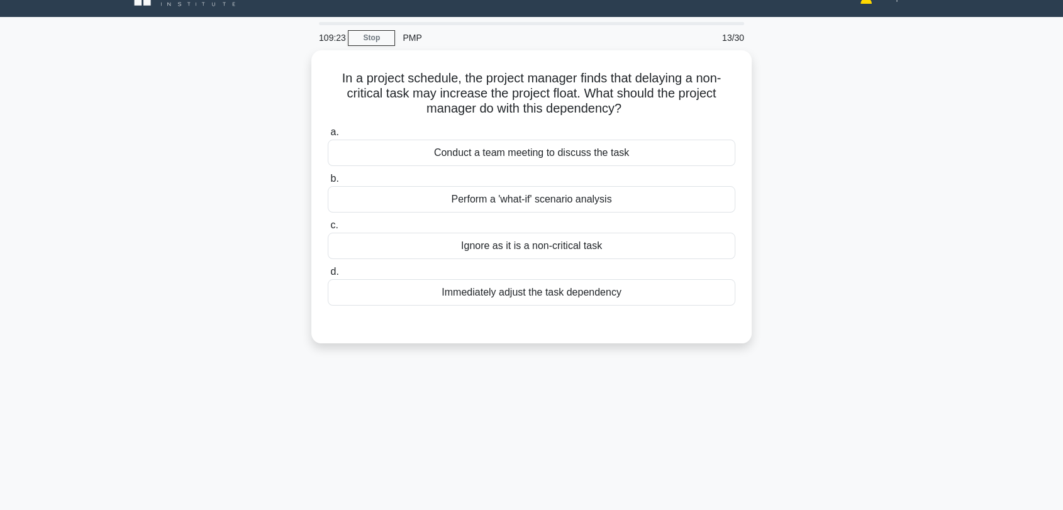
scroll to position [0, 0]
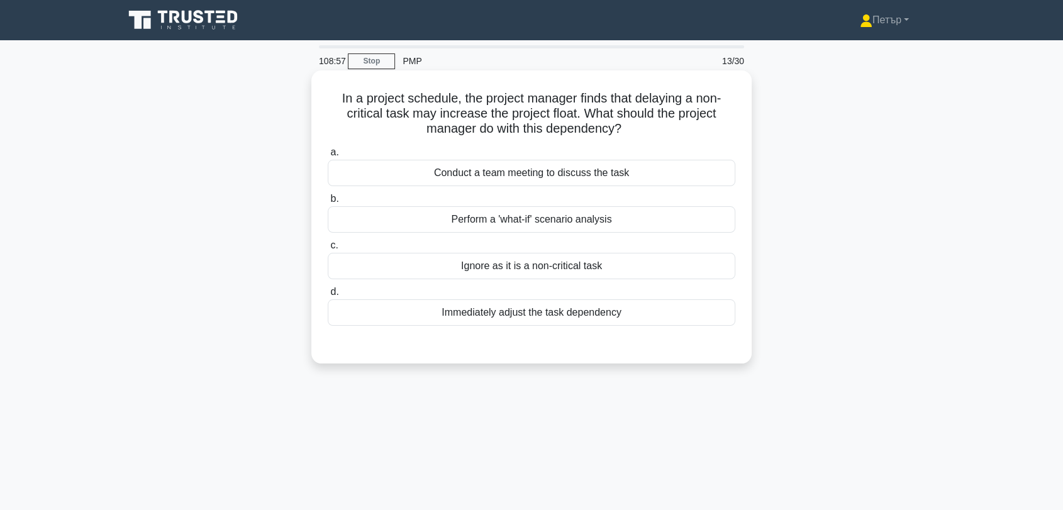
click at [657, 316] on div "Immediately adjust the task dependency" at bounding box center [532, 312] width 408 height 26
click at [328, 296] on input "d. Immediately adjust the task dependency" at bounding box center [328, 292] width 0 height 8
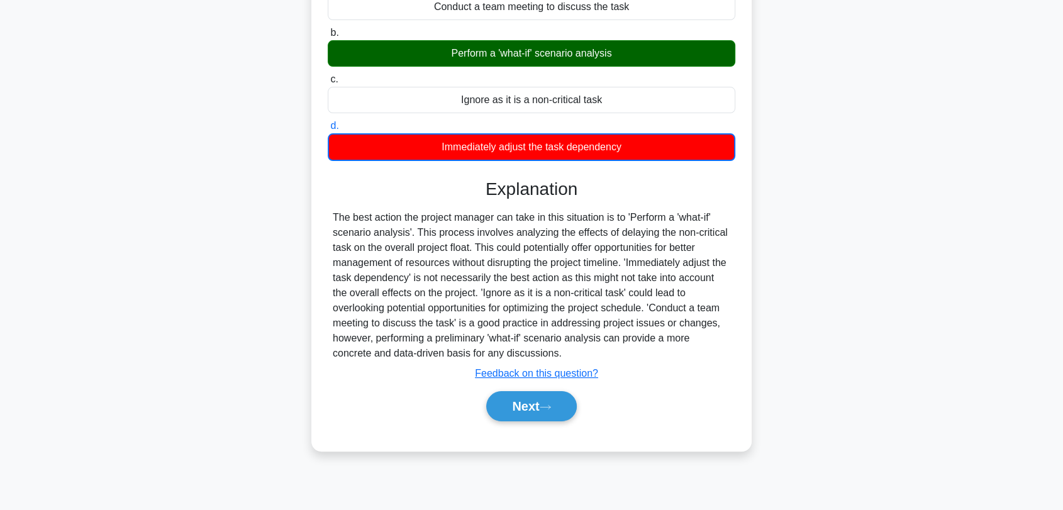
scroll to position [170, 0]
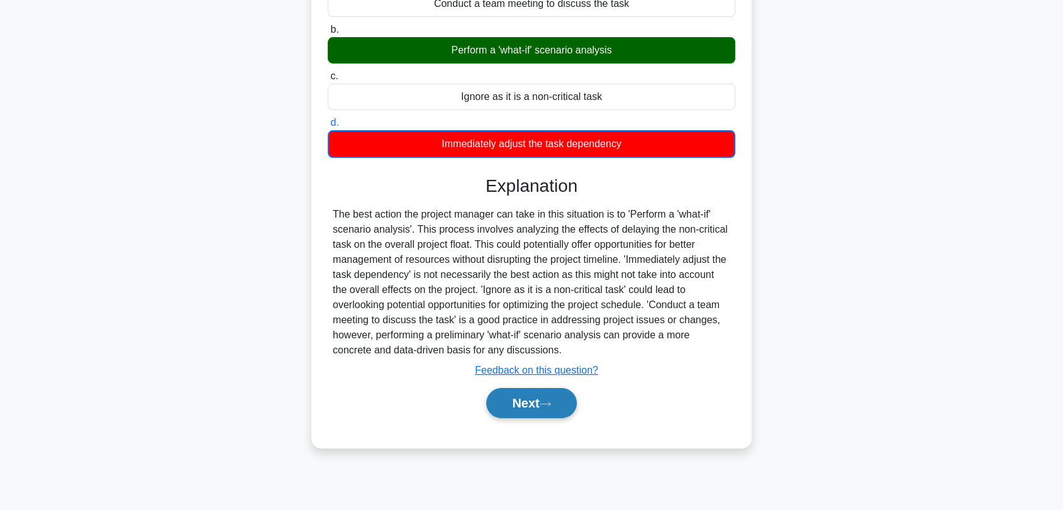
click at [527, 389] on button "Next" at bounding box center [531, 403] width 90 height 30
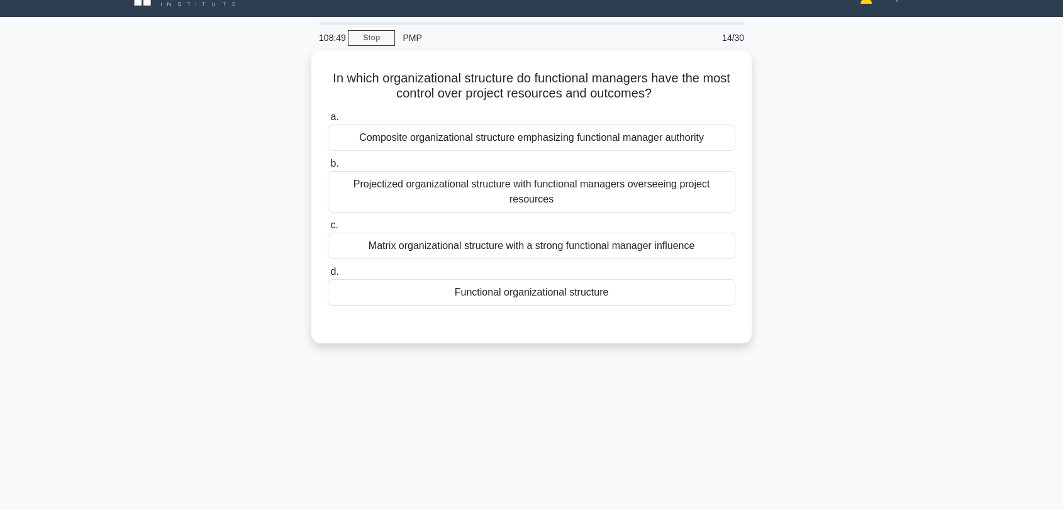
scroll to position [0, 0]
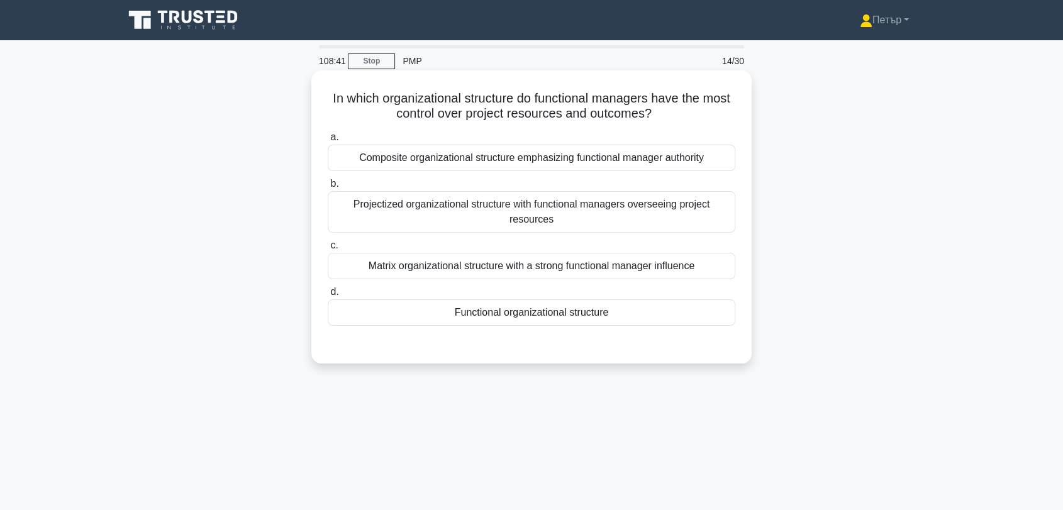
click at [660, 310] on div "Functional organizational structure" at bounding box center [532, 312] width 408 height 26
click at [328, 296] on input "d. Functional organizational structure" at bounding box center [328, 292] width 0 height 8
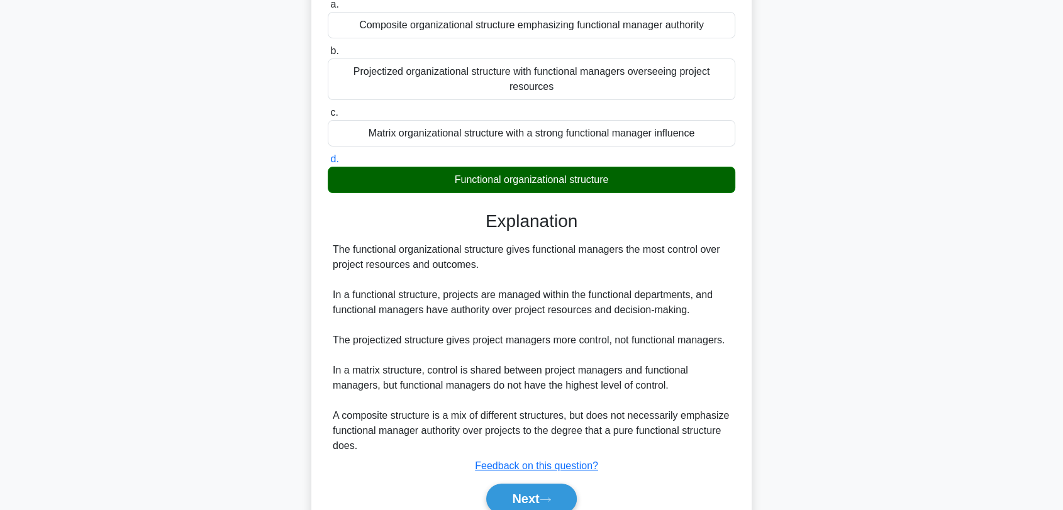
scroll to position [190, 0]
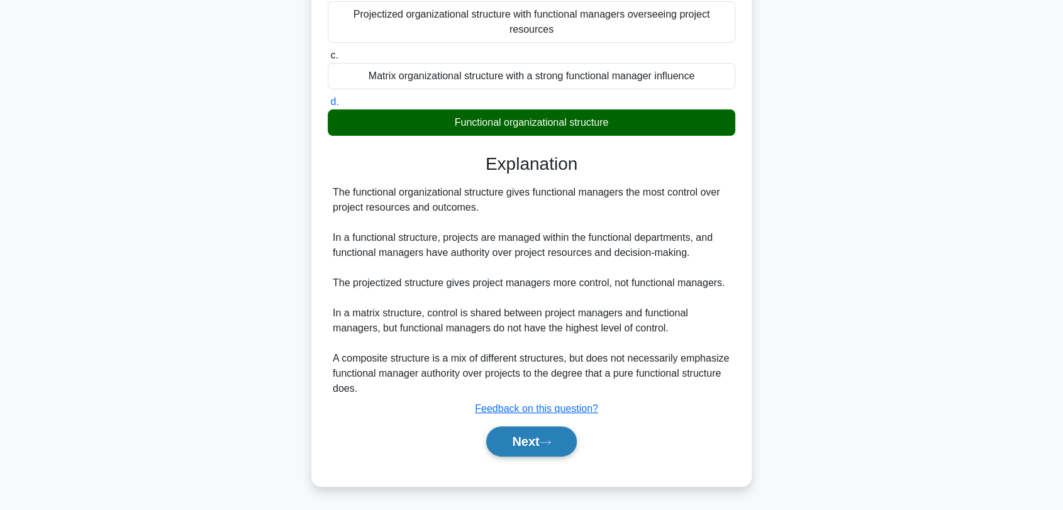
click at [514, 446] on button "Next" at bounding box center [531, 441] width 90 height 30
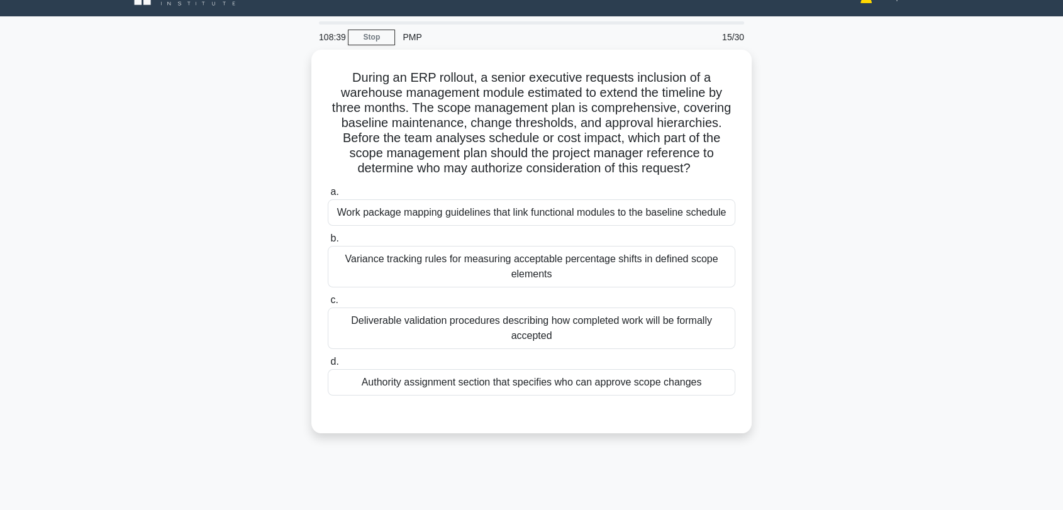
scroll to position [6, 0]
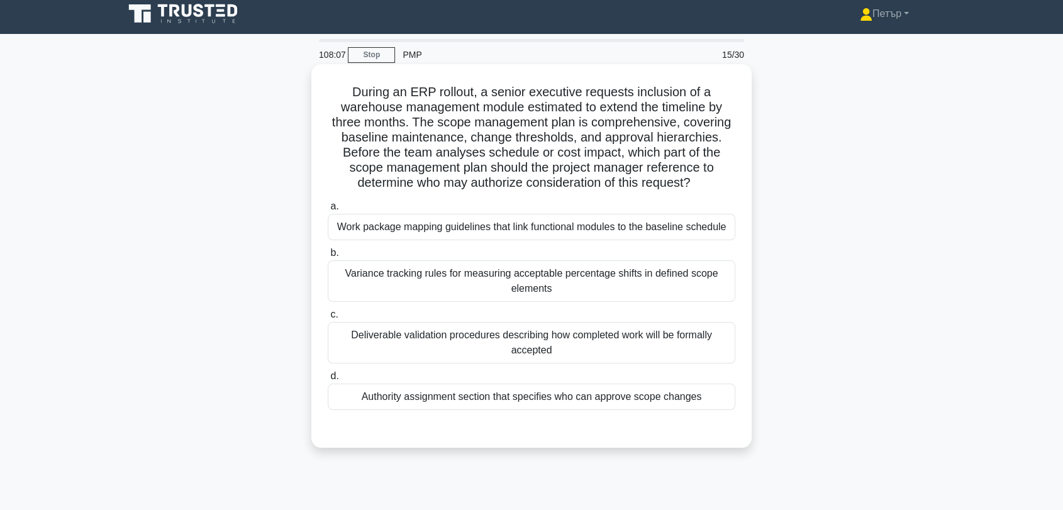
click at [721, 399] on div "Authority assignment section that specifies who can approve scope changes" at bounding box center [532, 397] width 408 height 26
click at [328, 381] on input "d. Authority assignment section that specifies who can approve scope changes" at bounding box center [328, 376] width 0 height 8
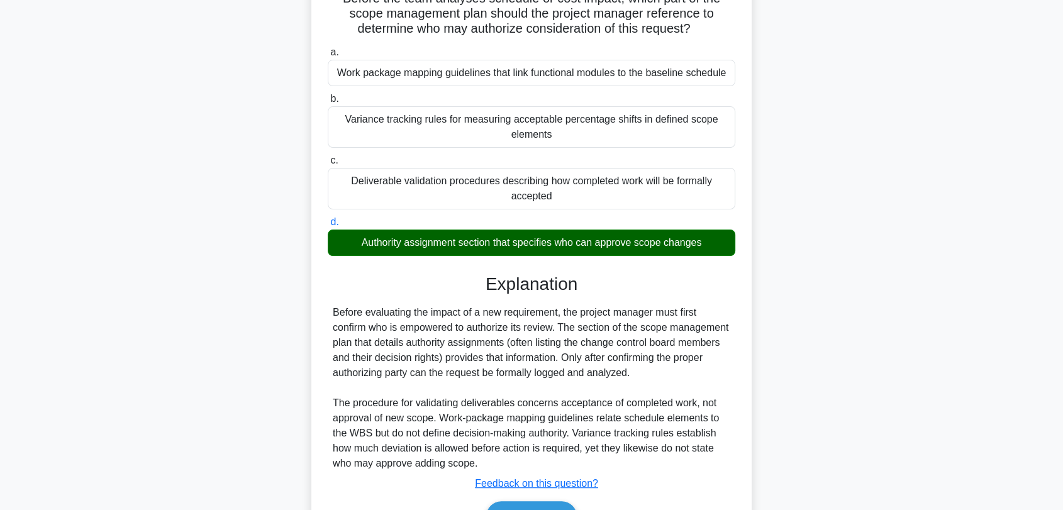
scroll to position [235, 0]
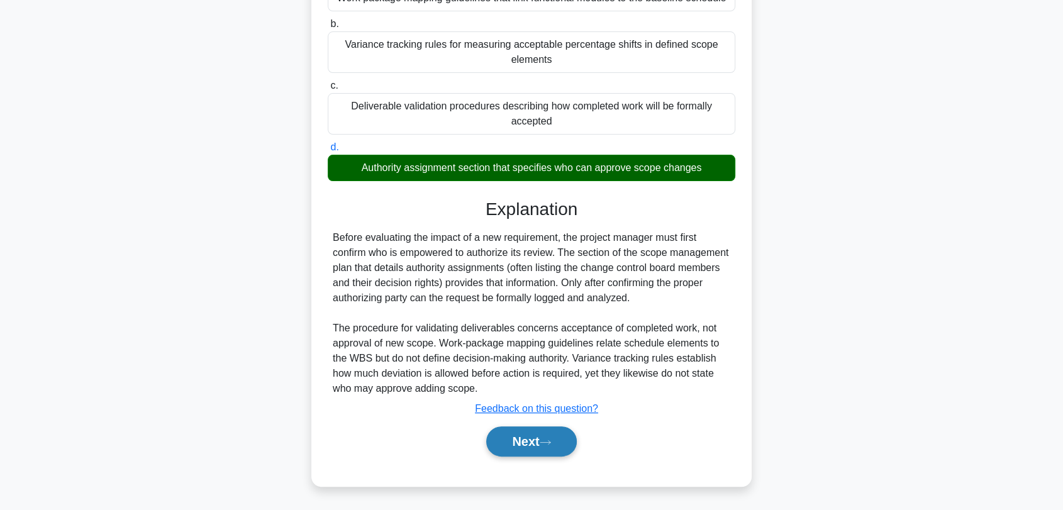
click at [532, 431] on button "Next" at bounding box center [531, 441] width 90 height 30
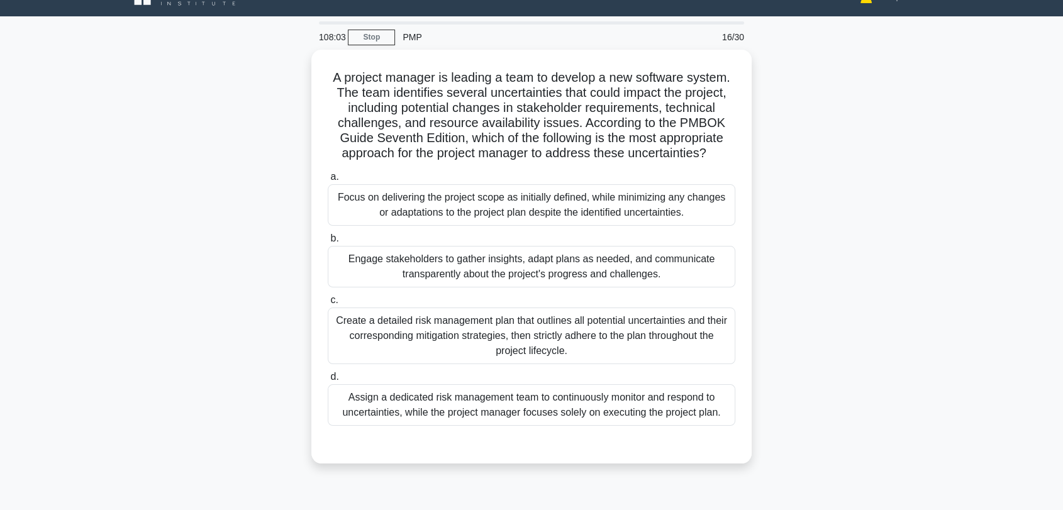
scroll to position [6, 0]
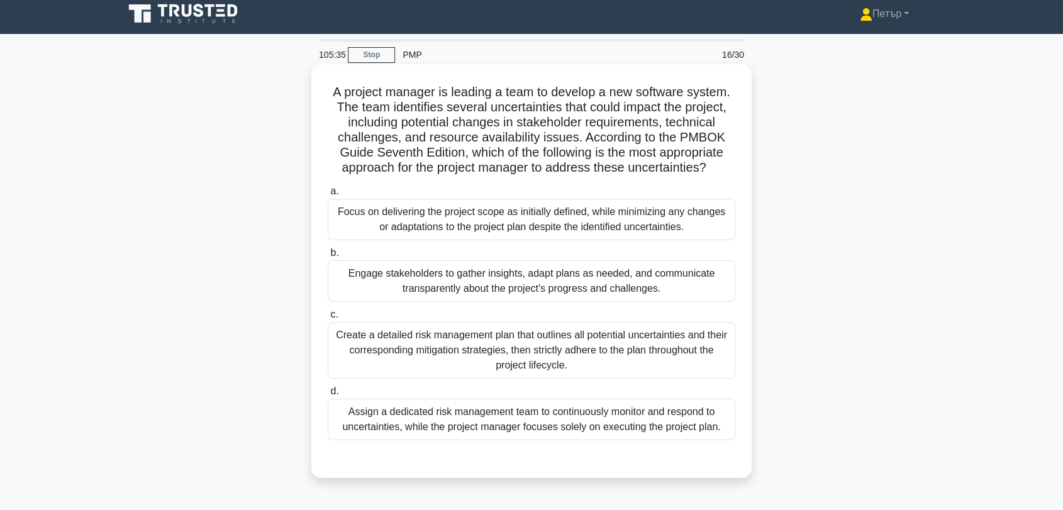
click at [556, 294] on div "Engage stakeholders to gather insights, adapt plans as needed, and communicate …" at bounding box center [532, 281] width 408 height 42
click at [328, 257] on input "b. Engage stakeholders to gather insights, adapt plans as needed, and communica…" at bounding box center [328, 253] width 0 height 8
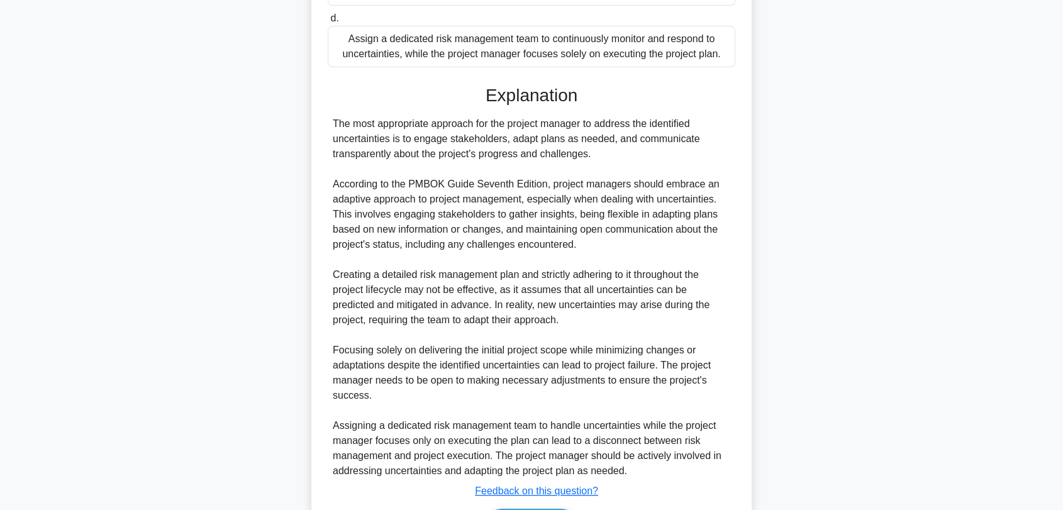
scroll to position [462, 0]
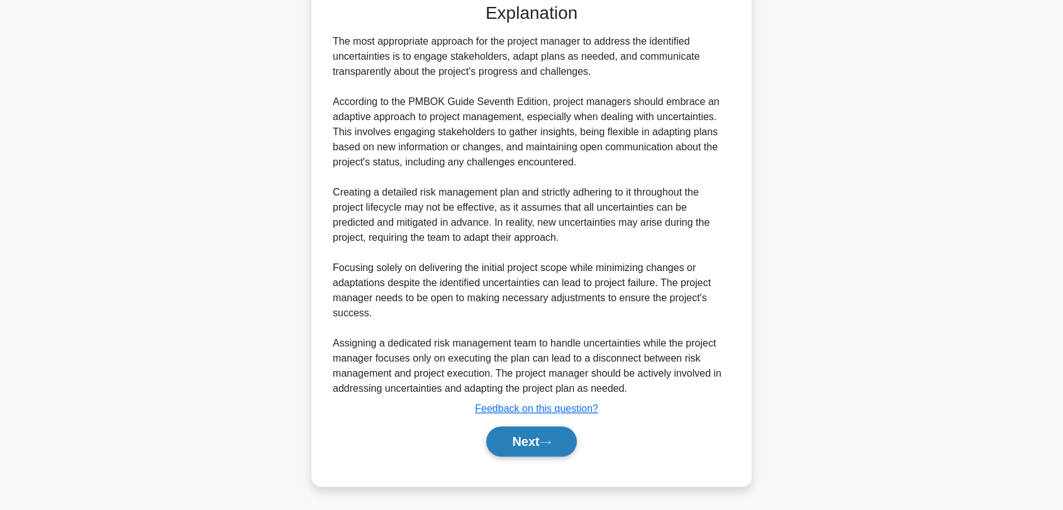
click at [533, 442] on button "Next" at bounding box center [531, 441] width 90 height 30
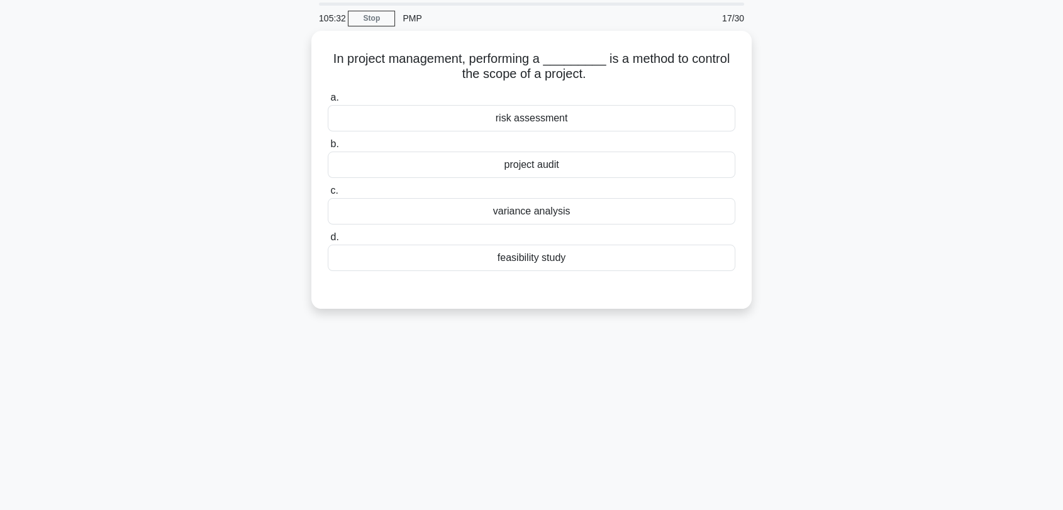
scroll to position [0, 0]
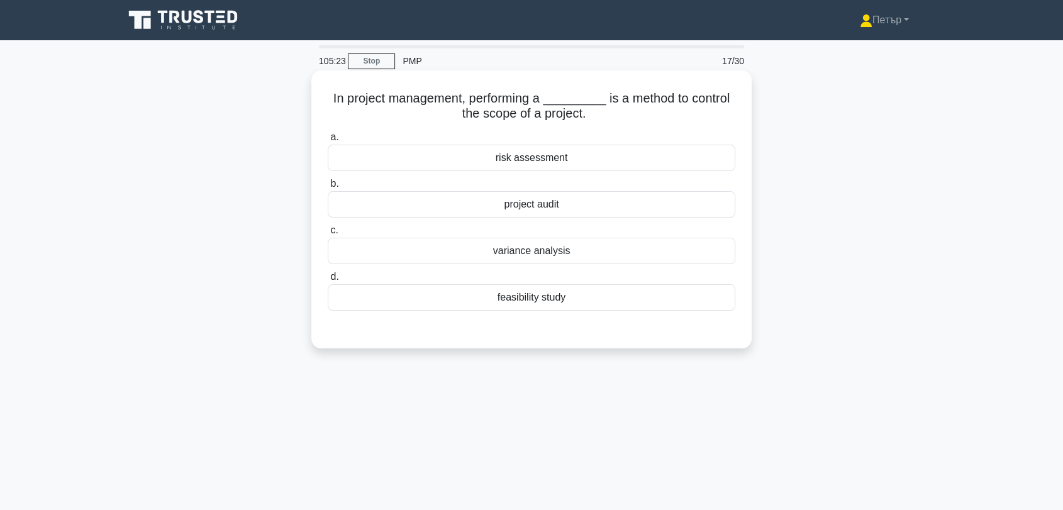
click at [639, 213] on div "project audit" at bounding box center [532, 204] width 408 height 26
click at [328, 188] on input "b. project audit" at bounding box center [328, 184] width 0 height 8
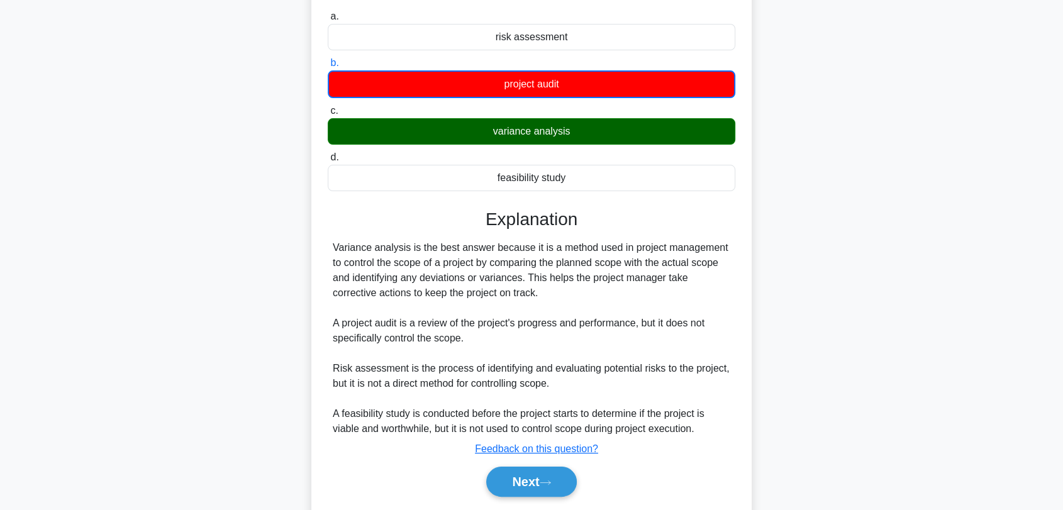
scroll to position [170, 0]
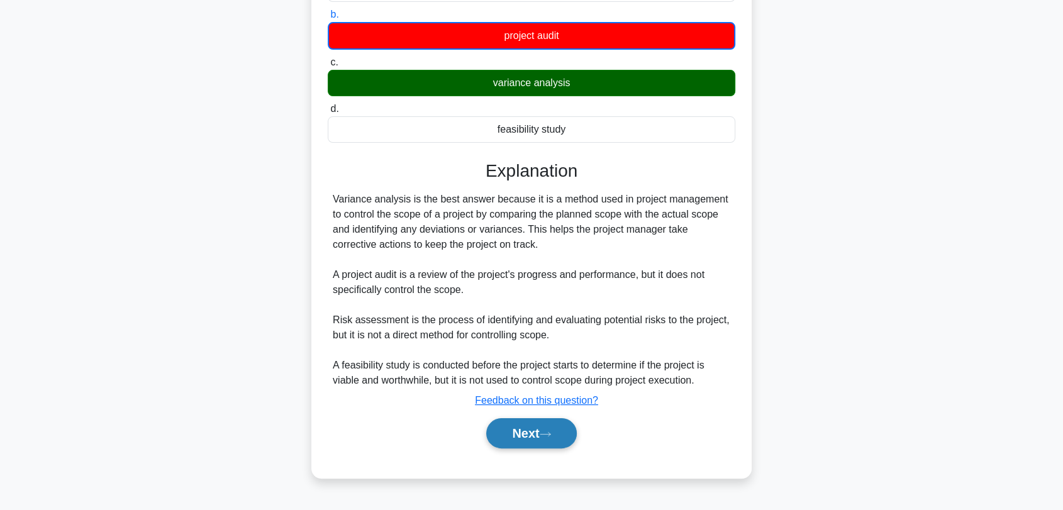
click at [538, 436] on button "Next" at bounding box center [531, 433] width 90 height 30
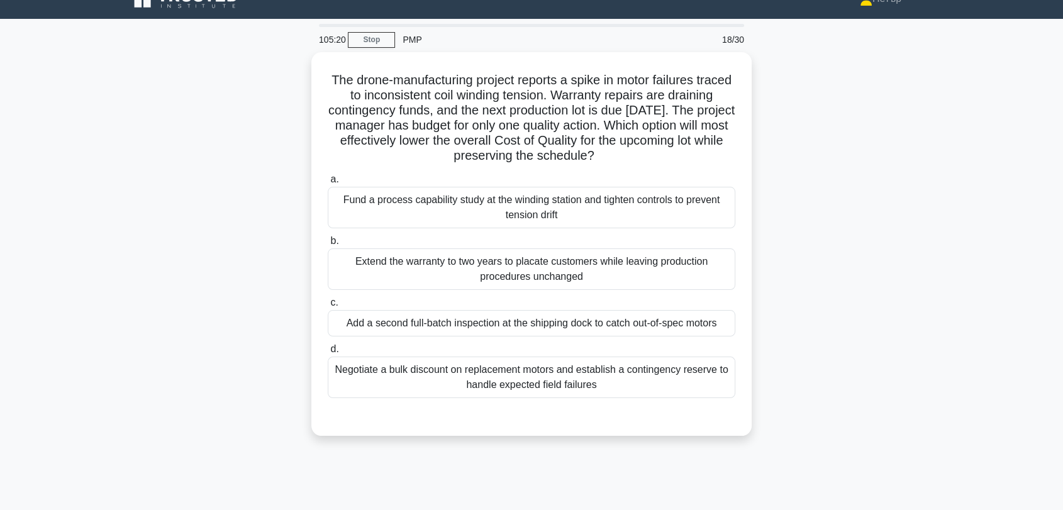
scroll to position [0, 0]
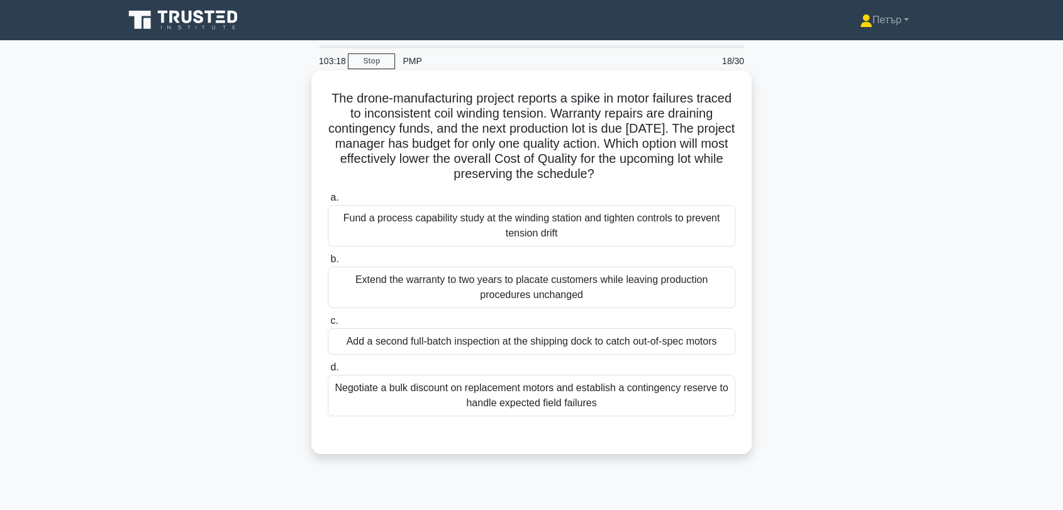
click at [639, 239] on div "Fund a process capability study at the winding station and tighten controls to …" at bounding box center [532, 226] width 408 height 42
click at [328, 202] on input "a. Fund a process capability study at the winding station and tighten controls …" at bounding box center [328, 198] width 0 height 8
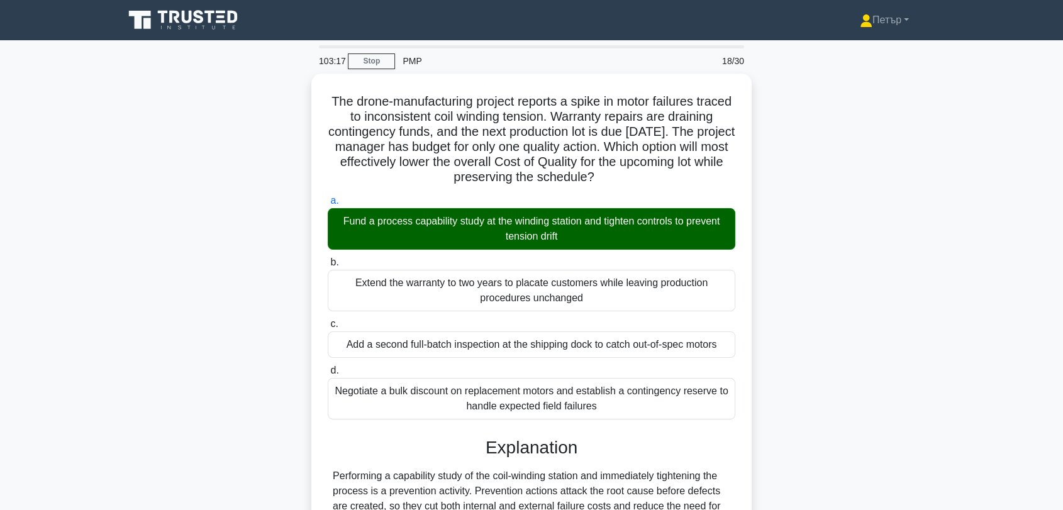
scroll to position [250, 0]
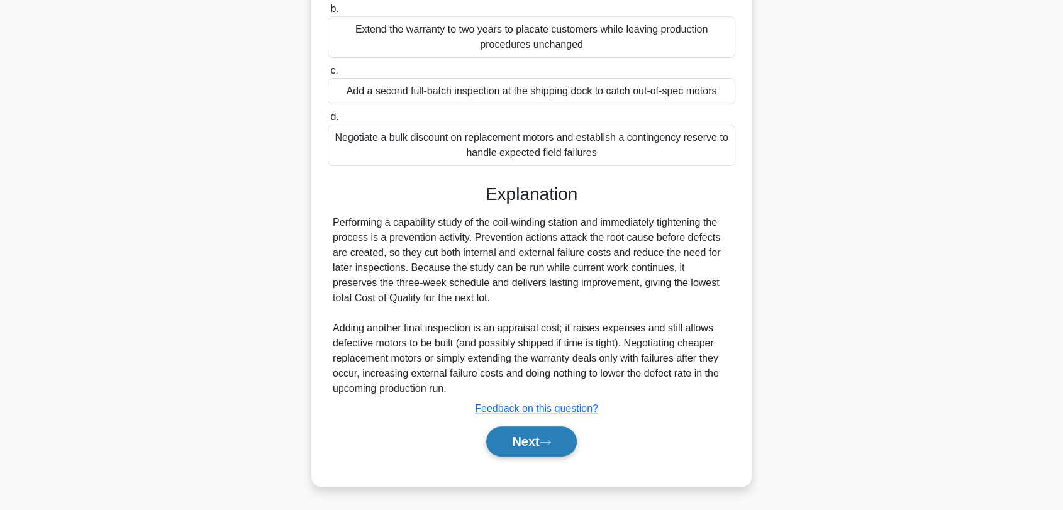
click at [551, 439] on icon at bounding box center [545, 442] width 11 height 7
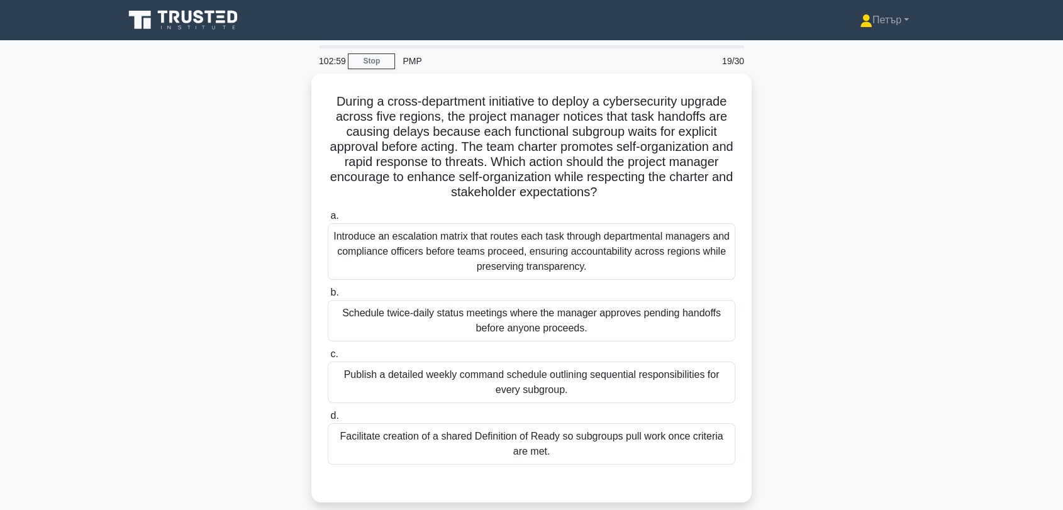
scroll to position [163, 0]
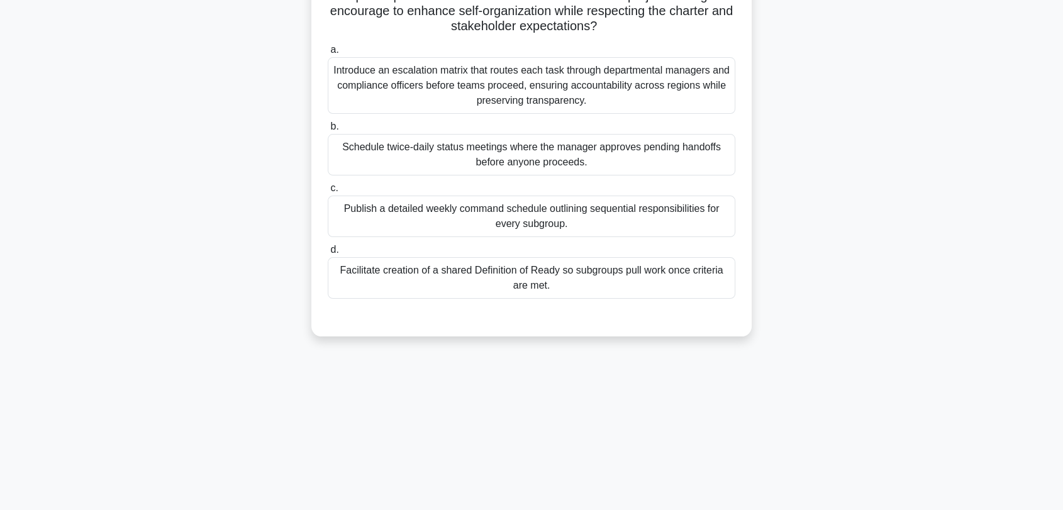
click at [604, 277] on div "Facilitate creation of a shared Definition of Ready so subgroups pull work once…" at bounding box center [532, 278] width 408 height 42
click at [328, 254] on input "d. Facilitate creation of a shared Definition of Ready so subgroups pull work o…" at bounding box center [328, 250] width 0 height 8
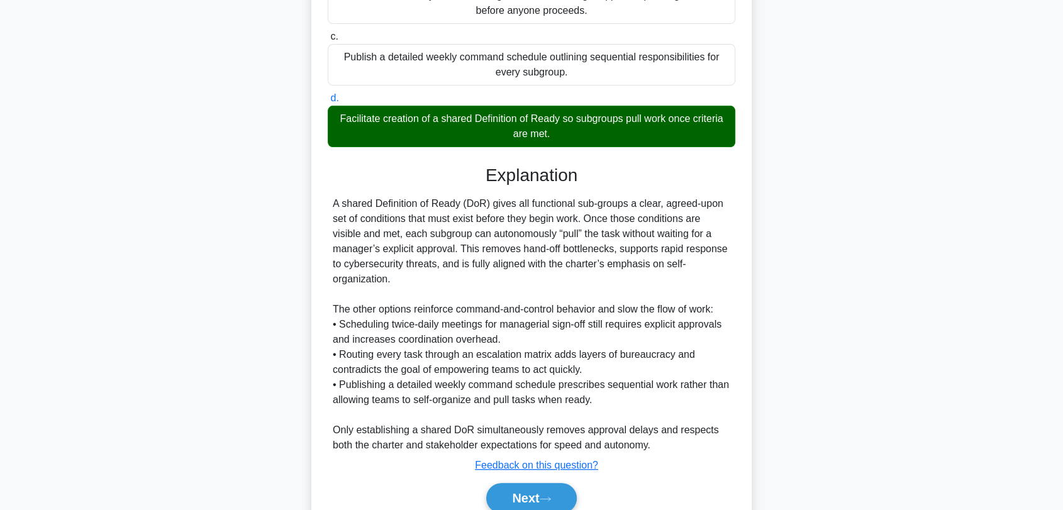
scroll to position [371, 0]
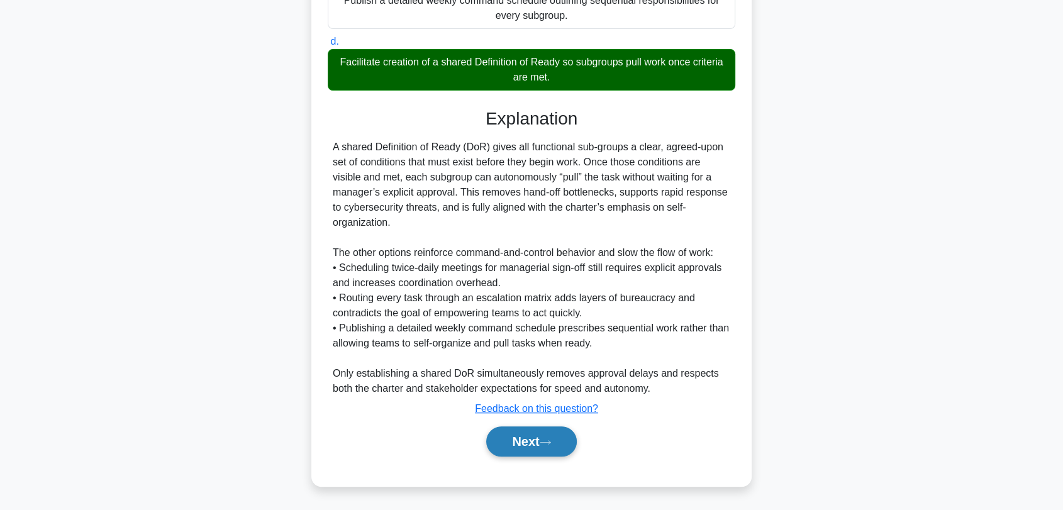
click at [531, 448] on button "Next" at bounding box center [531, 441] width 90 height 30
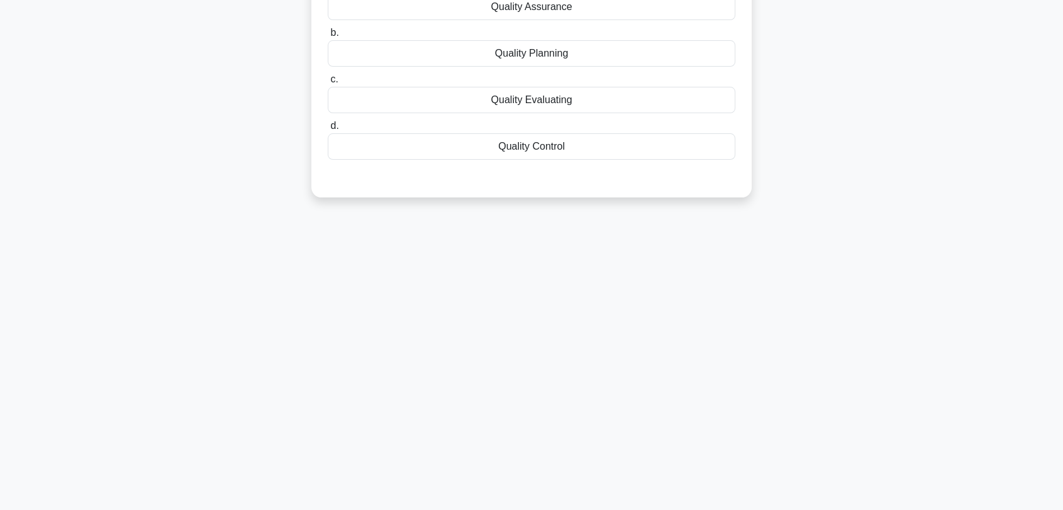
scroll to position [0, 0]
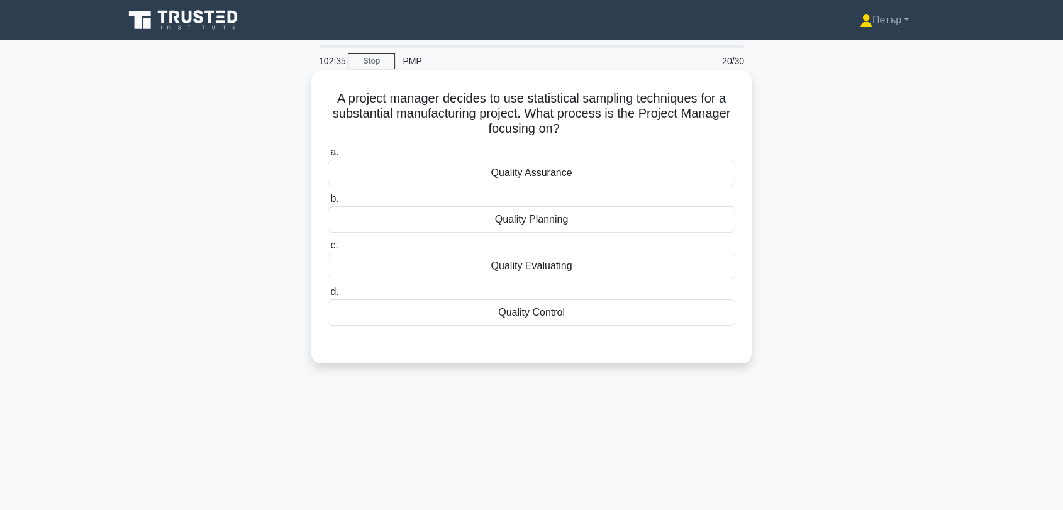
click at [621, 326] on div "a. Quality Assurance b. Quality Planning c. d." at bounding box center [531, 235] width 423 height 186
click at [622, 315] on div "Quality Control" at bounding box center [532, 312] width 408 height 26
click at [328, 296] on input "d. Quality Control" at bounding box center [328, 292] width 0 height 8
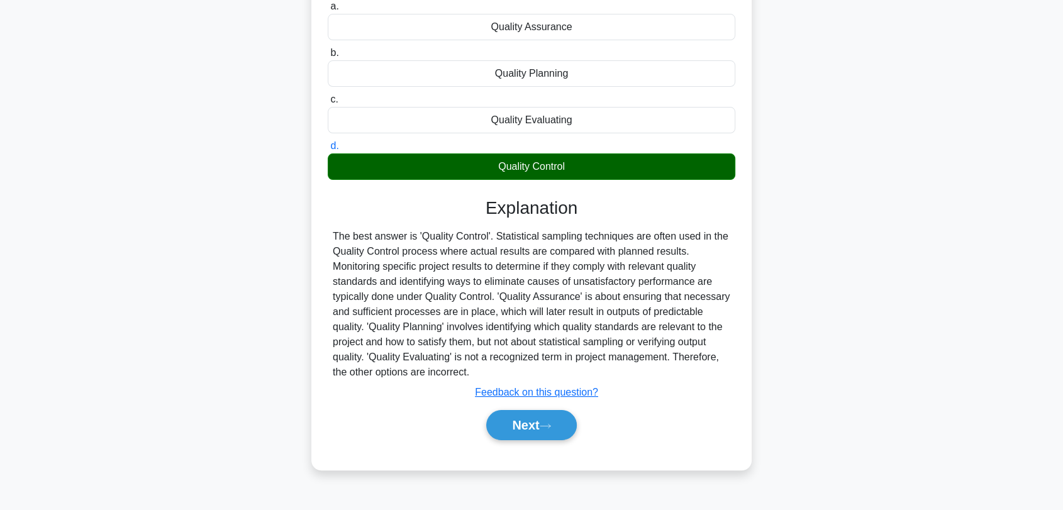
scroll to position [163, 0]
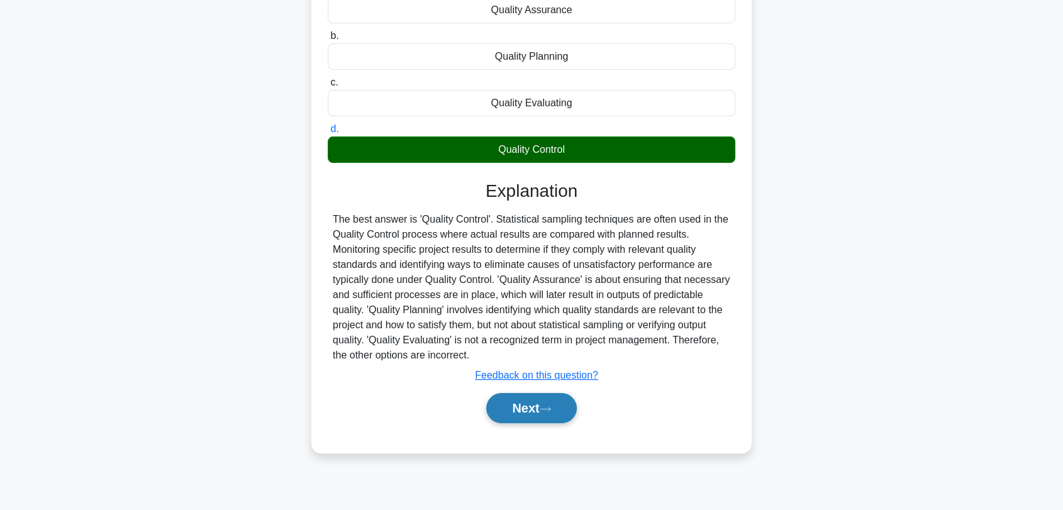
click at [522, 408] on button "Next" at bounding box center [531, 408] width 90 height 30
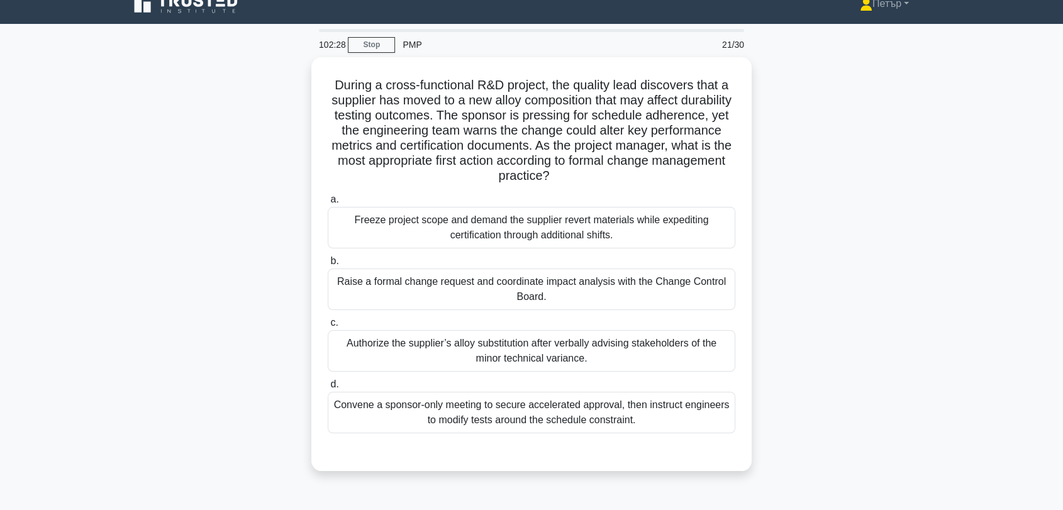
scroll to position [0, 0]
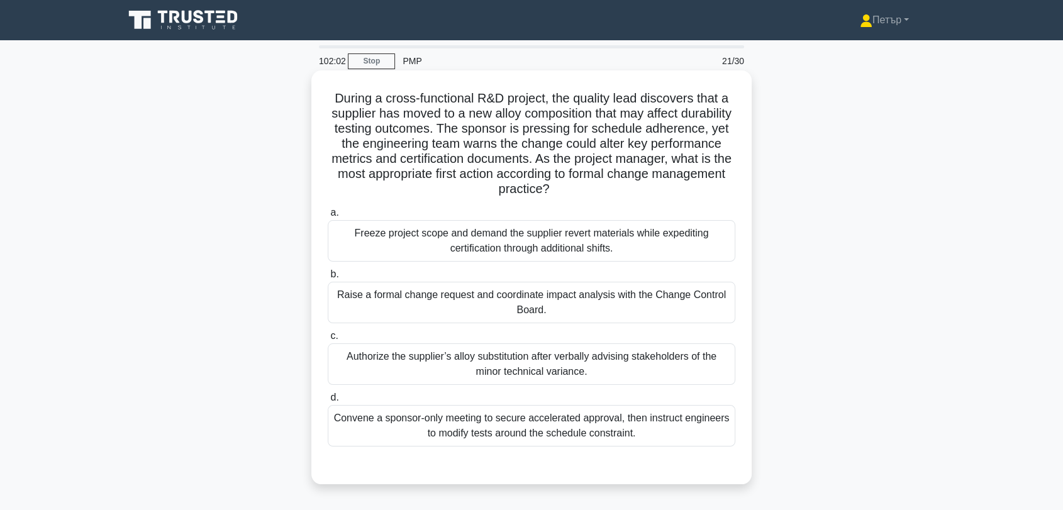
click at [653, 298] on div "Raise a formal change request and coordinate impact analysis with the Change Co…" at bounding box center [532, 303] width 408 height 42
click at [328, 279] on input "b. Raise a formal change request and coordinate impact analysis with the Change…" at bounding box center [328, 274] width 0 height 8
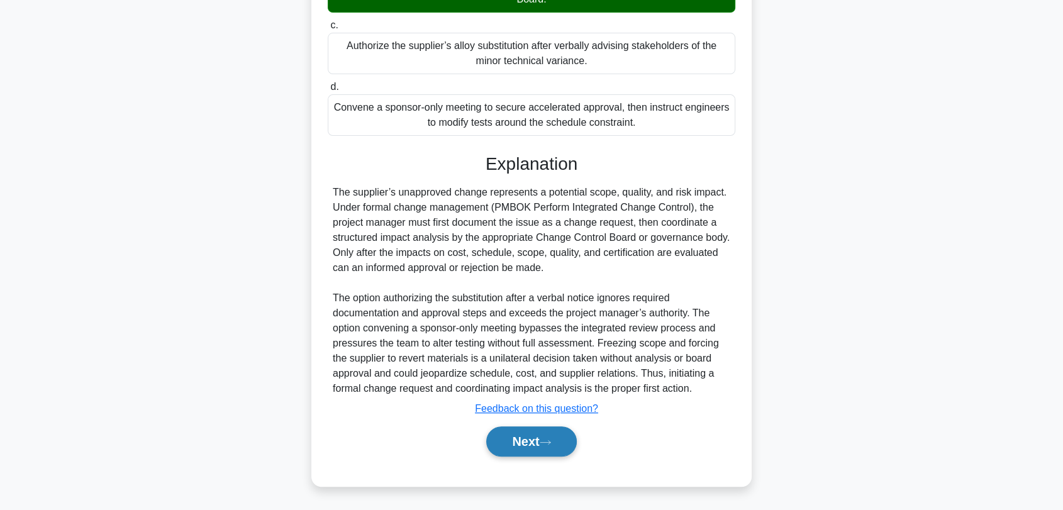
click at [549, 439] on icon at bounding box center [545, 442] width 11 height 7
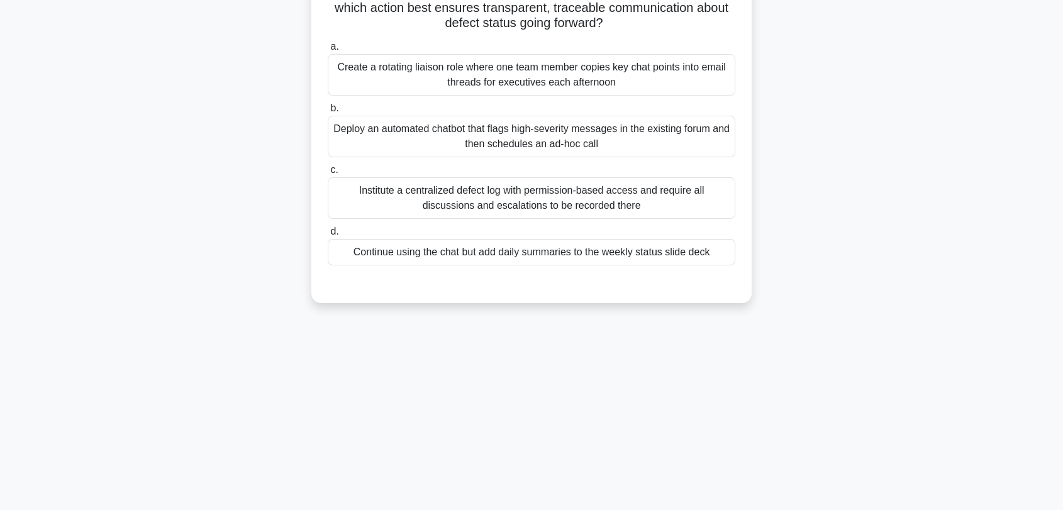
scroll to position [6, 0]
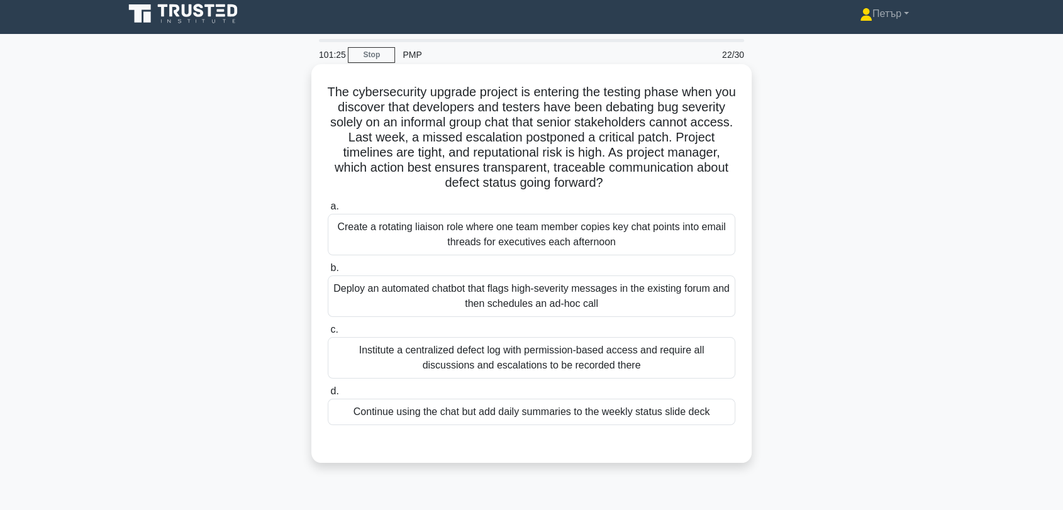
click at [661, 350] on div "Institute a centralized defect log with permission-based access and require all…" at bounding box center [532, 358] width 408 height 42
click at [328, 334] on input "c. Institute a centralized defect log with permission-based access and require …" at bounding box center [328, 330] width 0 height 8
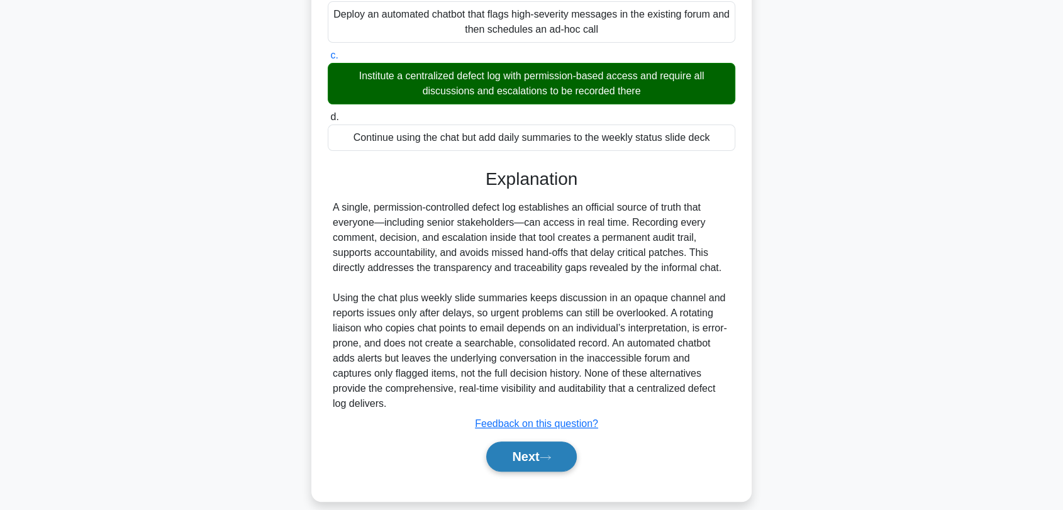
click at [513, 451] on button "Next" at bounding box center [531, 457] width 90 height 30
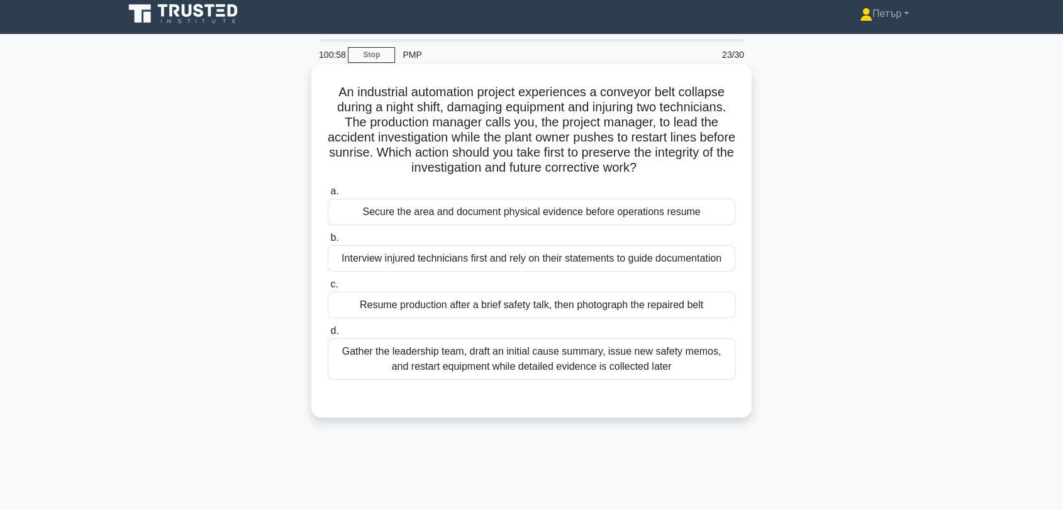
click at [706, 209] on div "Secure the area and document physical evidence before operations resume" at bounding box center [532, 212] width 408 height 26
click at [328, 196] on input "a. Secure the area and document physical evidence before operations resume" at bounding box center [328, 191] width 0 height 8
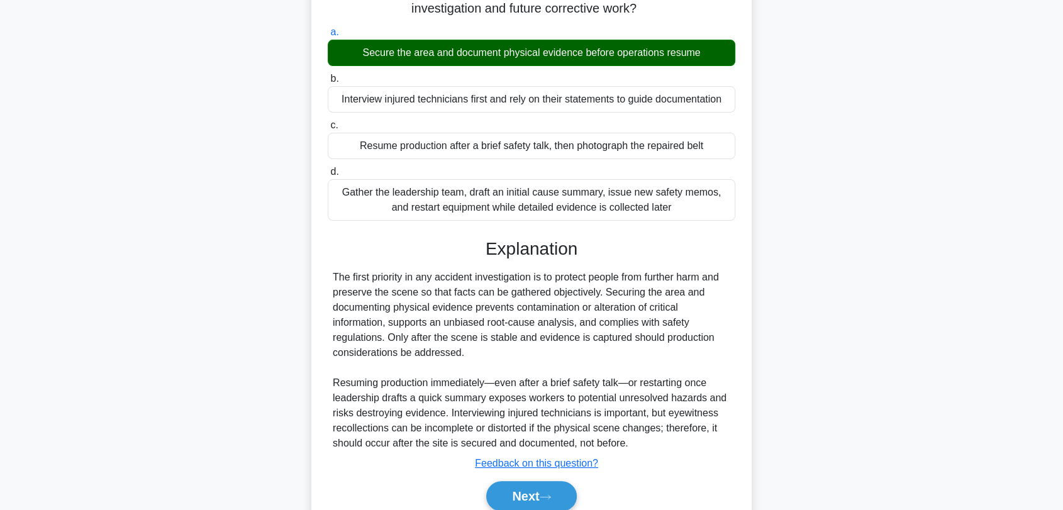
scroll to position [220, 0]
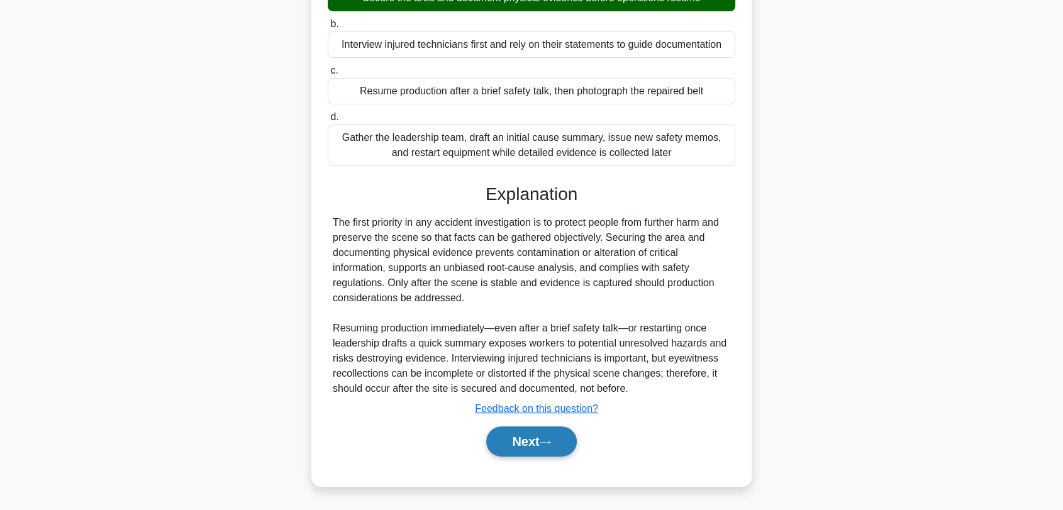
click at [498, 439] on button "Next" at bounding box center [531, 441] width 90 height 30
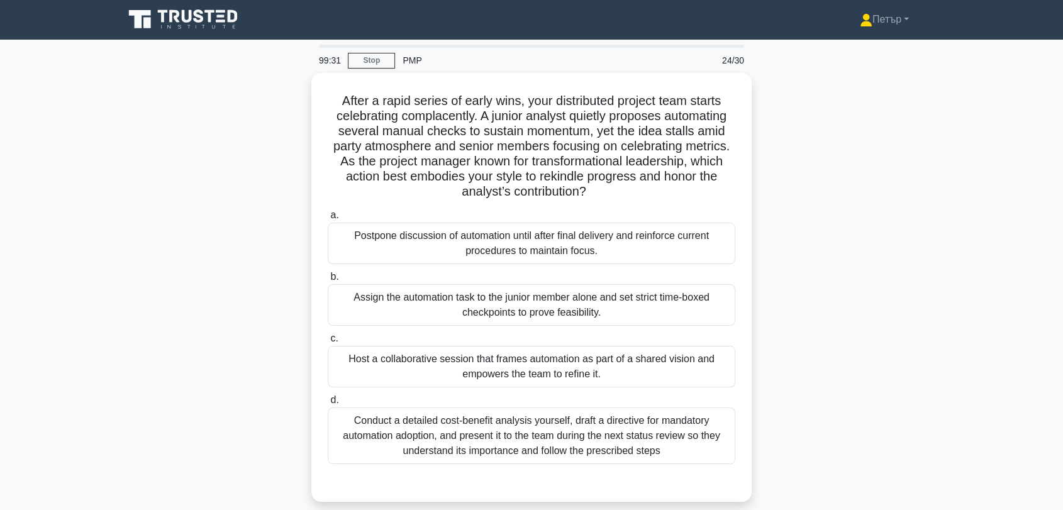
scroll to position [0, 0]
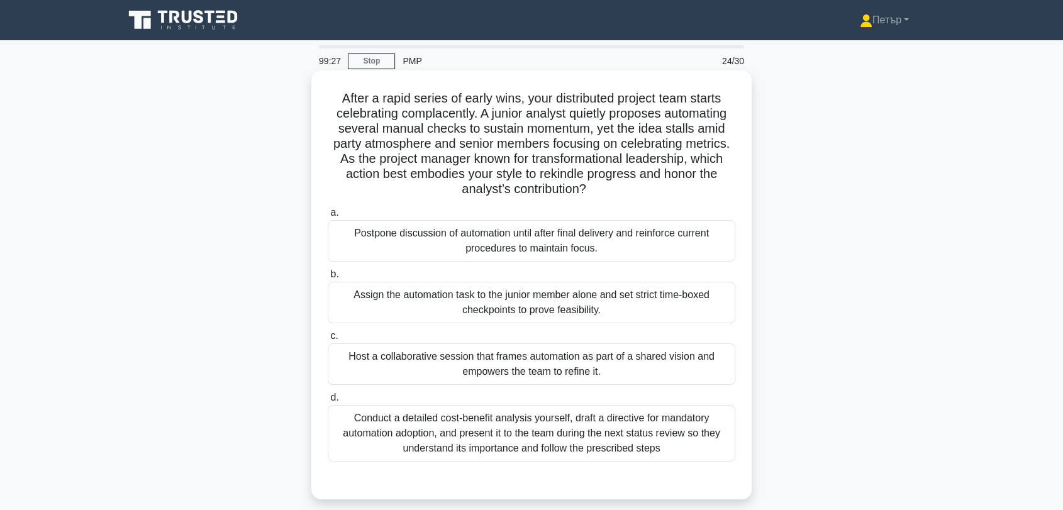
click at [516, 362] on div "Host a collaborative session that frames automation as part of a shared vision …" at bounding box center [532, 364] width 408 height 42
click at [328, 340] on input "c. Host a collaborative session that frames automation as part of a shared visi…" at bounding box center [328, 336] width 0 height 8
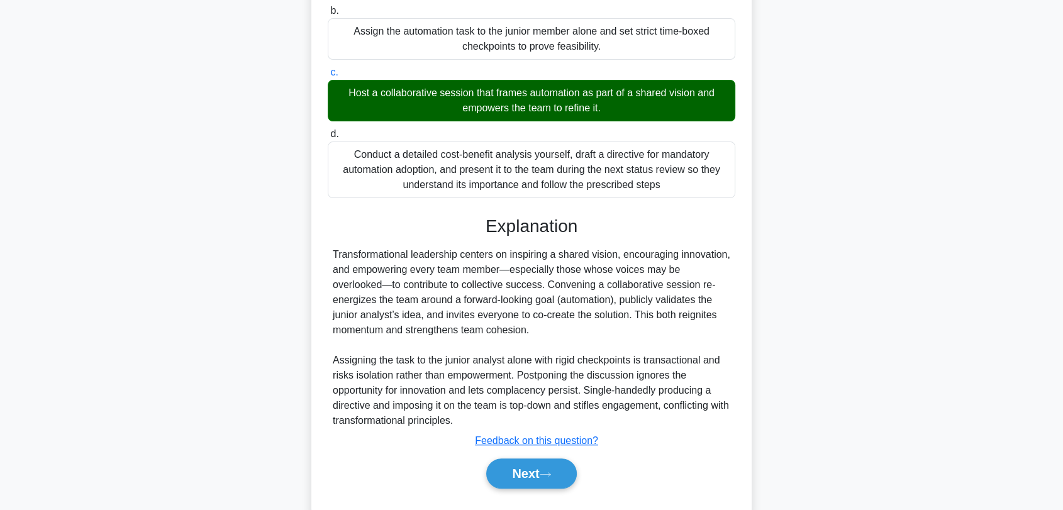
scroll to position [296, 0]
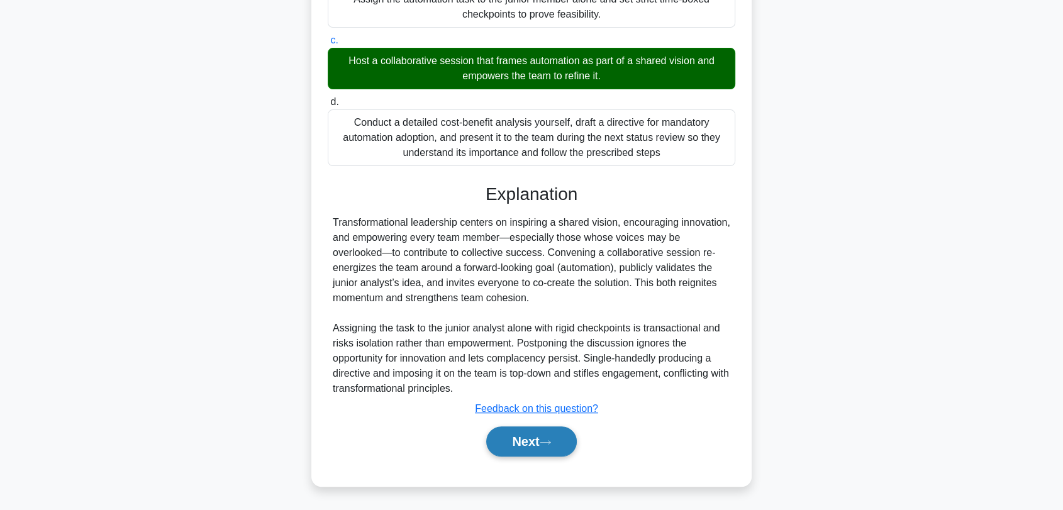
click at [557, 439] on button "Next" at bounding box center [531, 441] width 90 height 30
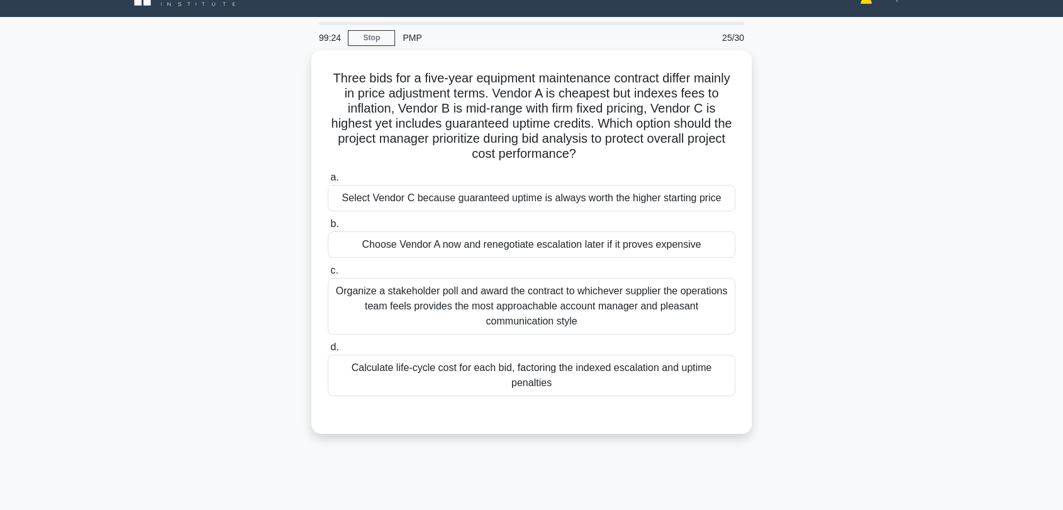
scroll to position [0, 0]
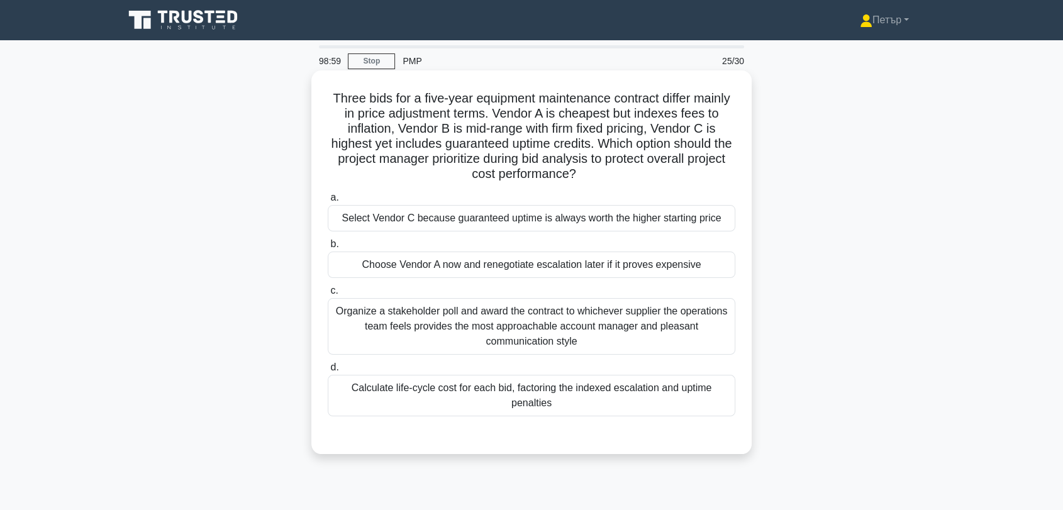
click at [683, 391] on div "Calculate life-cycle cost for each bid, factoring the indexed escalation and up…" at bounding box center [532, 396] width 408 height 42
click at [328, 372] on input "d. Calculate life-cycle cost for each bid, factoring the indexed escalation and…" at bounding box center [328, 368] width 0 height 8
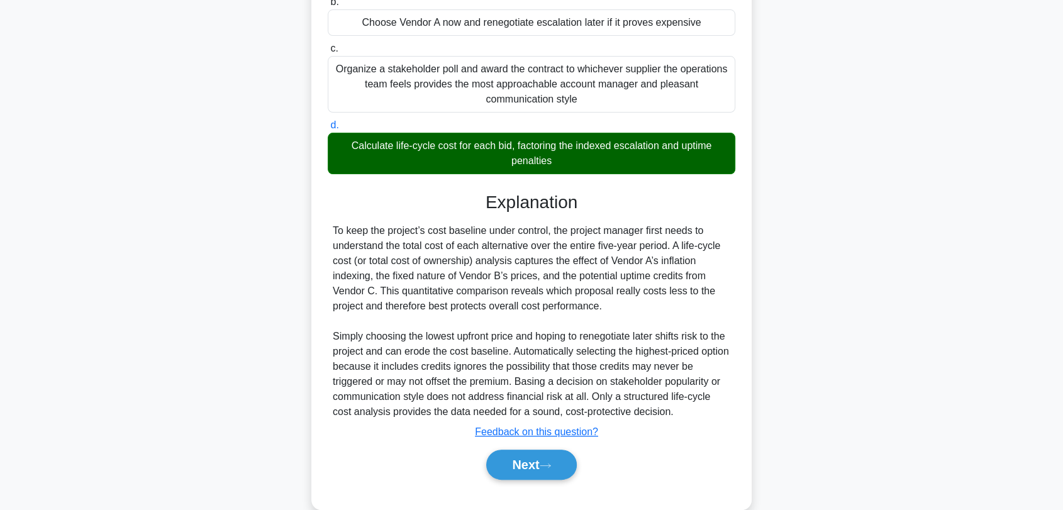
scroll to position [265, 0]
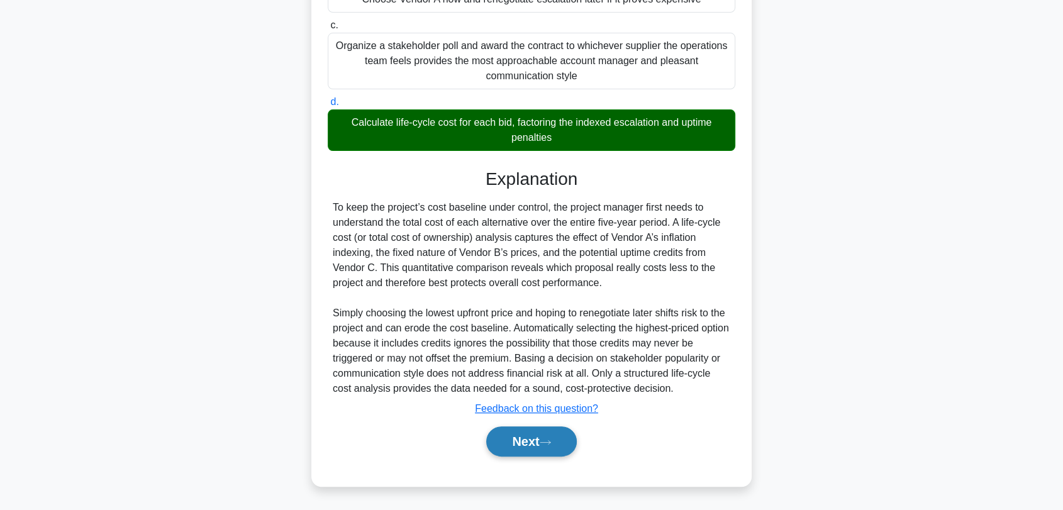
click at [509, 437] on button "Next" at bounding box center [531, 441] width 90 height 30
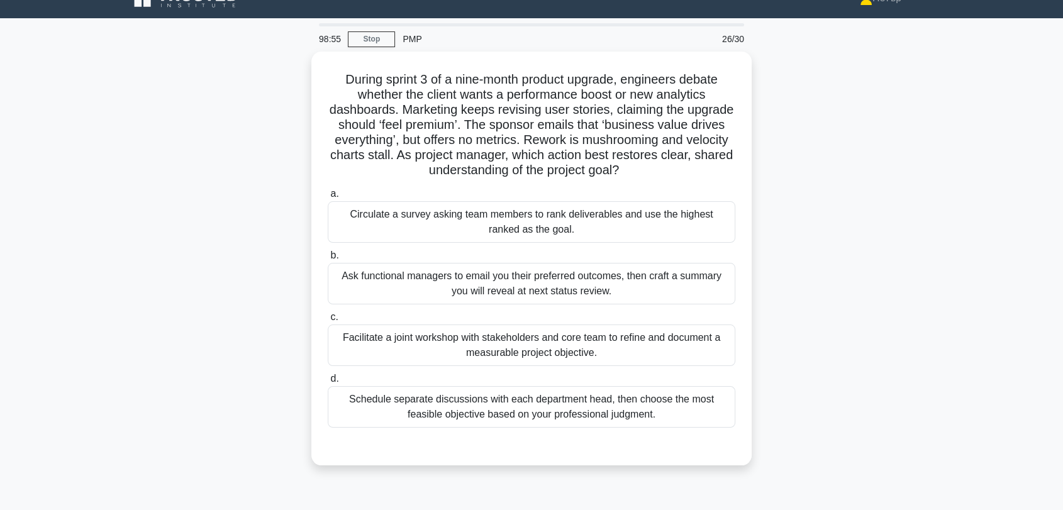
scroll to position [6, 0]
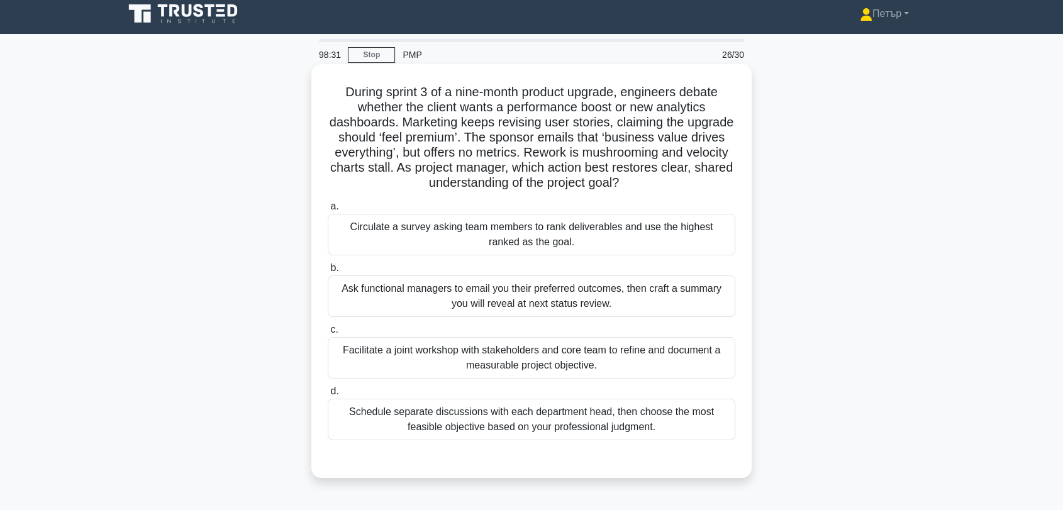
click at [665, 365] on div "Facilitate a joint workshop with stakeholders and core team to refine and docum…" at bounding box center [532, 358] width 408 height 42
click at [328, 334] on input "c. Facilitate a joint workshop with stakeholders and core team to refine and do…" at bounding box center [328, 330] width 0 height 8
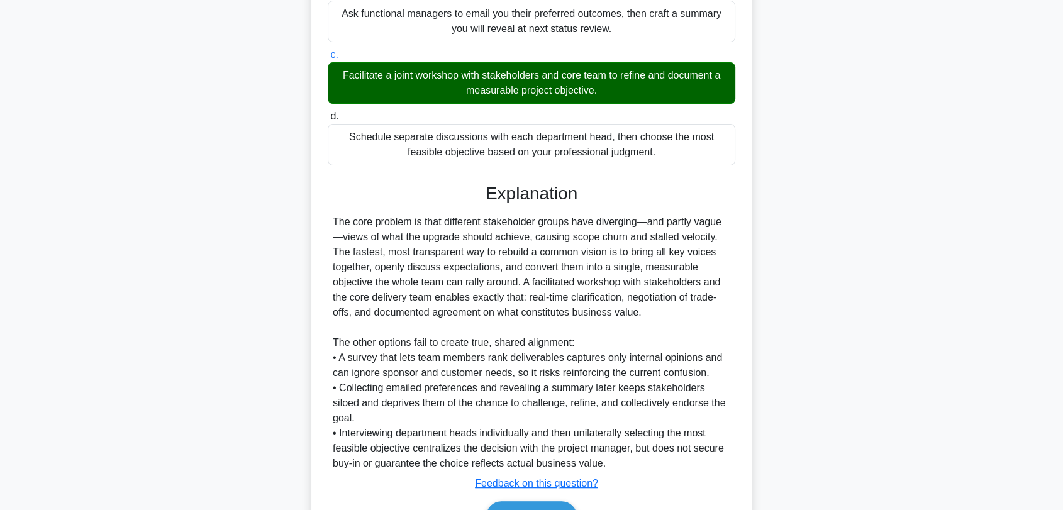
scroll to position [333, 0]
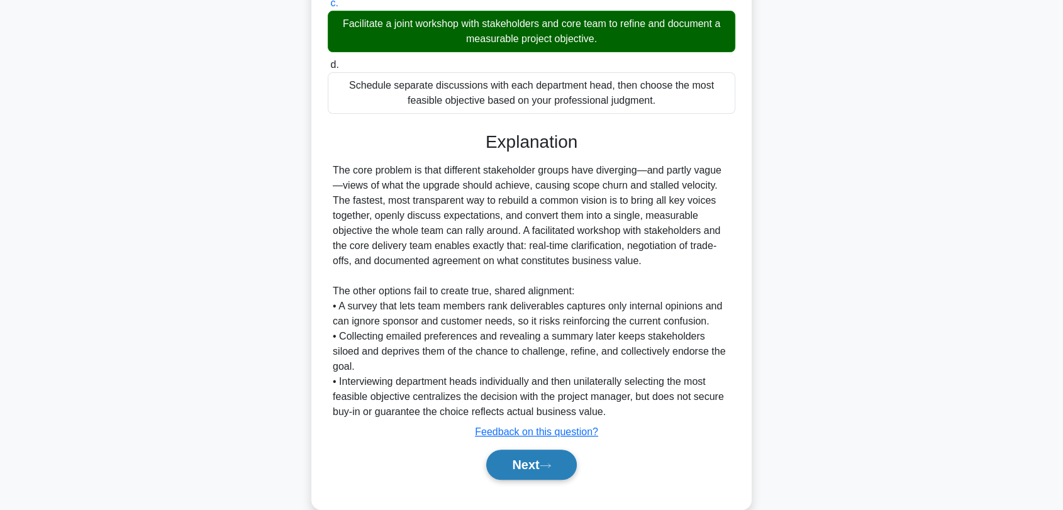
click at [549, 450] on button "Next" at bounding box center [531, 465] width 90 height 30
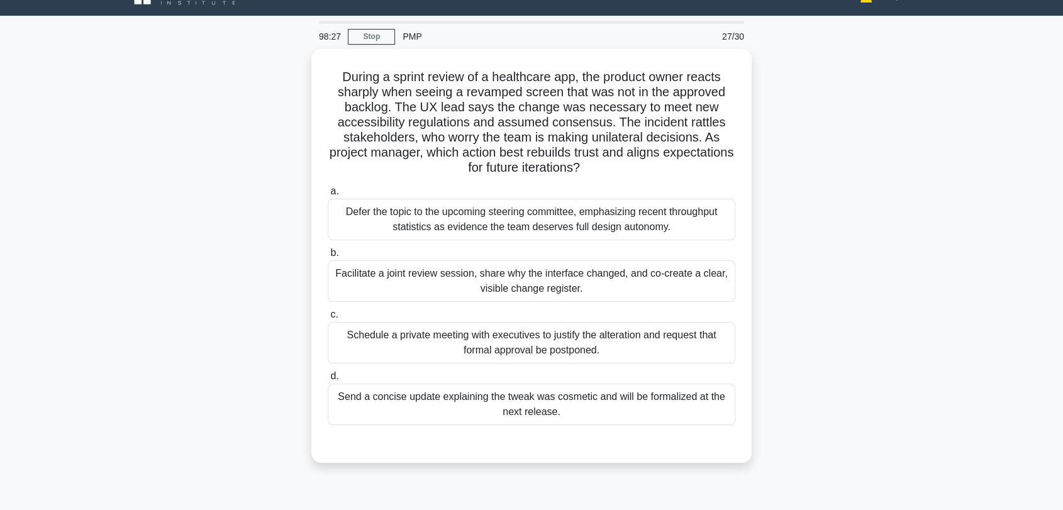
scroll to position [6, 0]
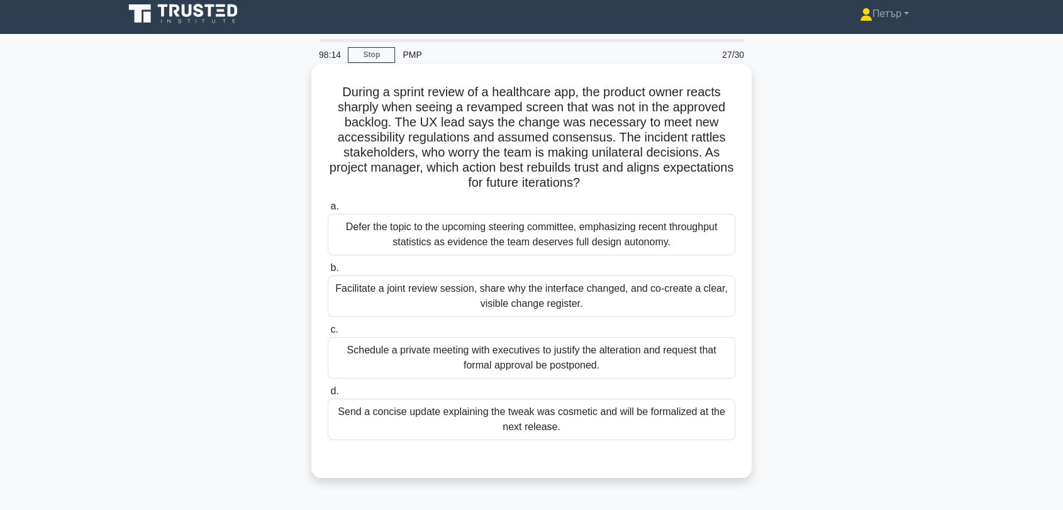
click at [555, 288] on div "Facilitate a joint review session, share why the interface changed, and co-crea…" at bounding box center [532, 297] width 408 height 42
click at [328, 272] on input "b. Facilitate a joint review session, share why the interface changed, and co-c…" at bounding box center [328, 268] width 0 height 8
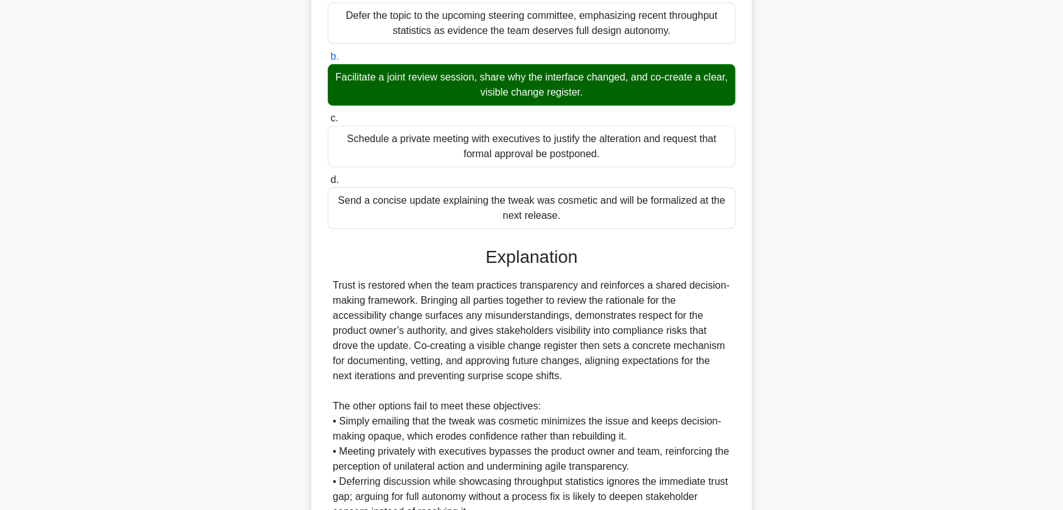
scroll to position [341, 0]
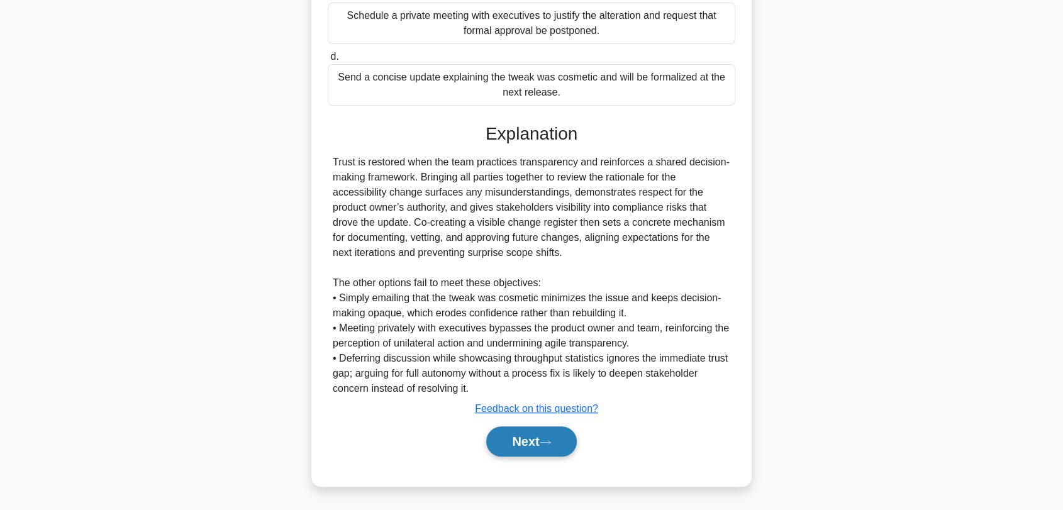
click at [548, 432] on button "Next" at bounding box center [531, 441] width 90 height 30
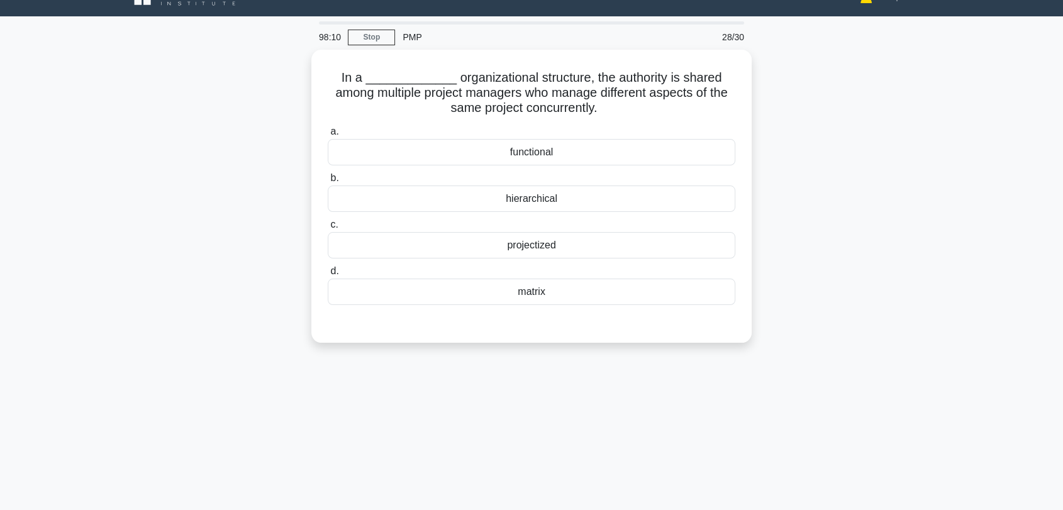
scroll to position [6, 0]
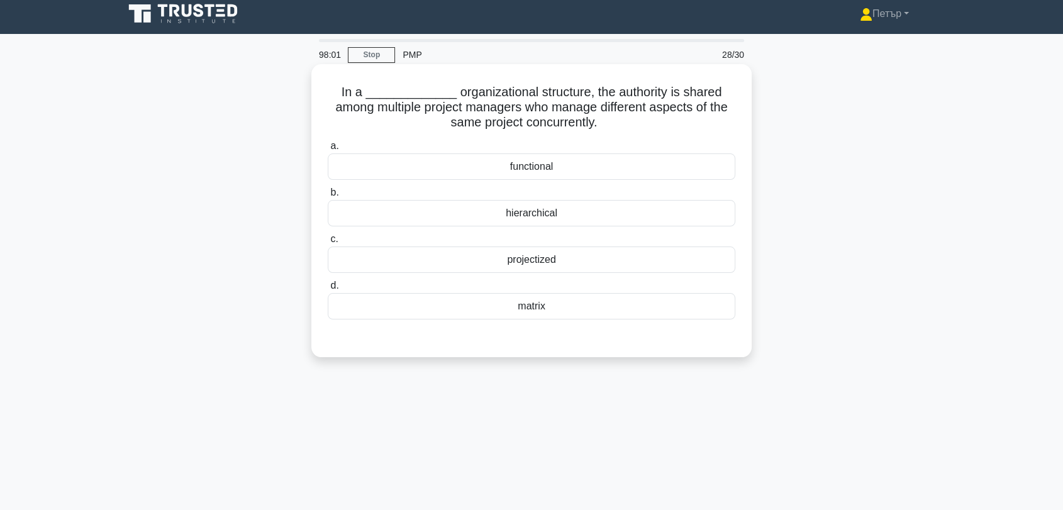
click at [645, 264] on div "projectized" at bounding box center [532, 260] width 408 height 26
click at [328, 243] on input "c. projectized" at bounding box center [328, 239] width 0 height 8
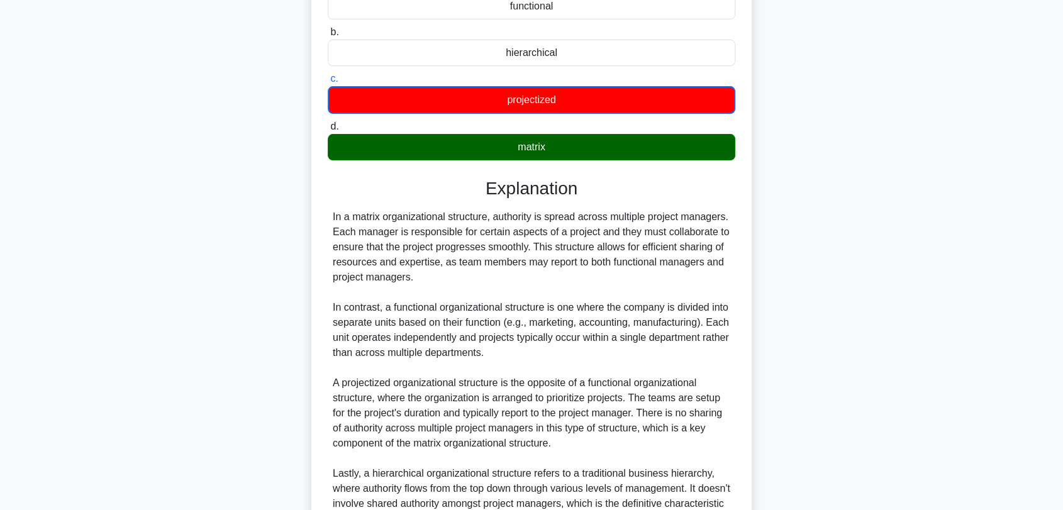
scroll to position [297, 0]
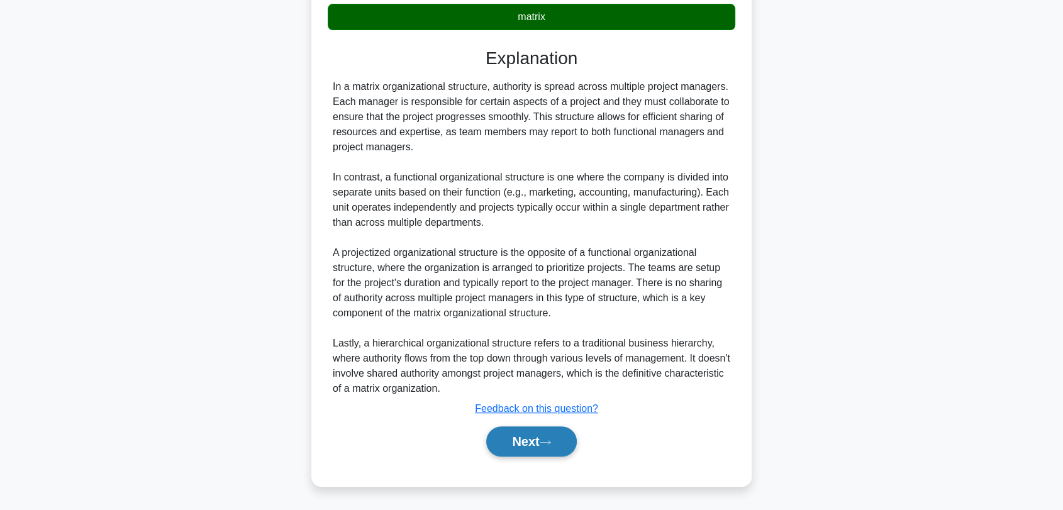
click at [522, 440] on button "Next" at bounding box center [531, 441] width 90 height 30
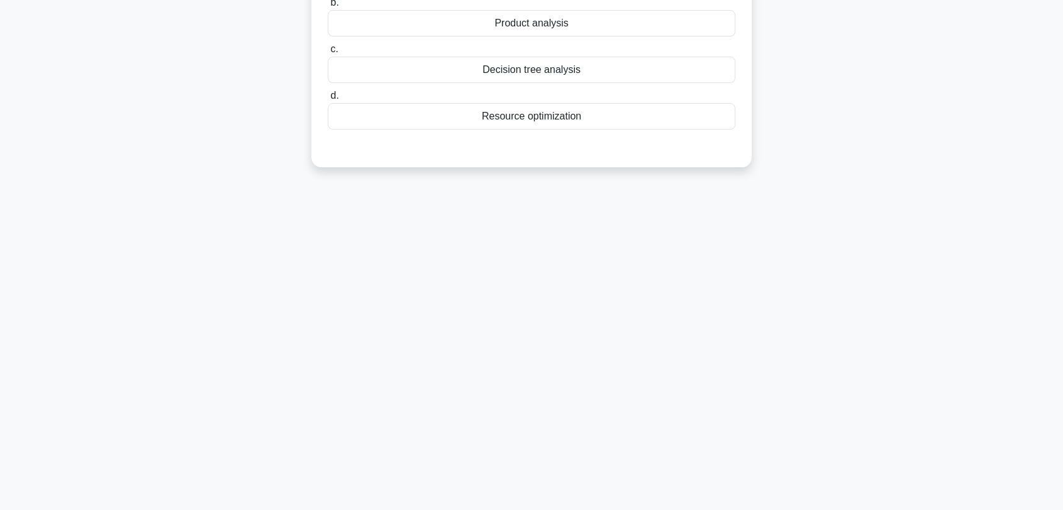
scroll to position [6, 0]
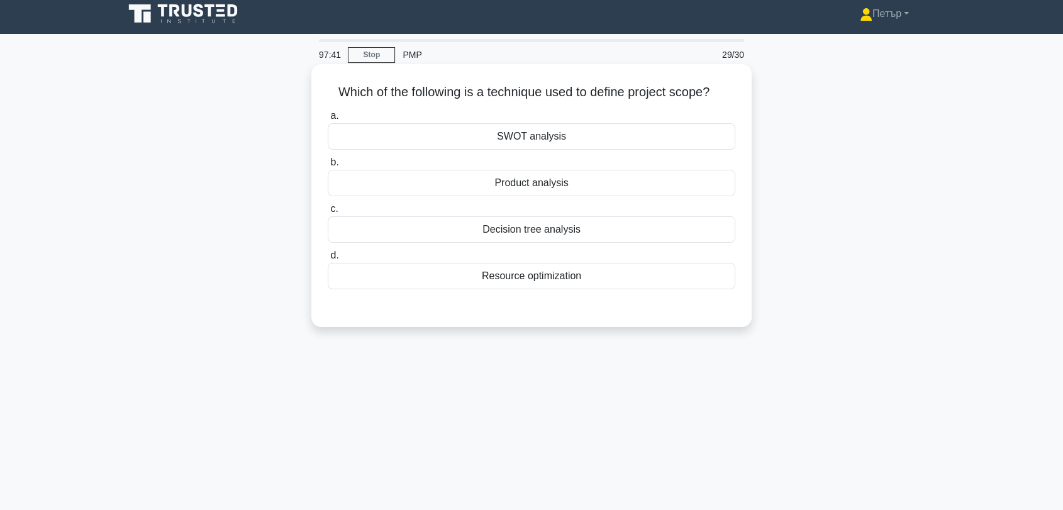
click at [674, 179] on div "Product analysis" at bounding box center [532, 183] width 408 height 26
click at [328, 167] on input "b. Product analysis" at bounding box center [328, 163] width 0 height 8
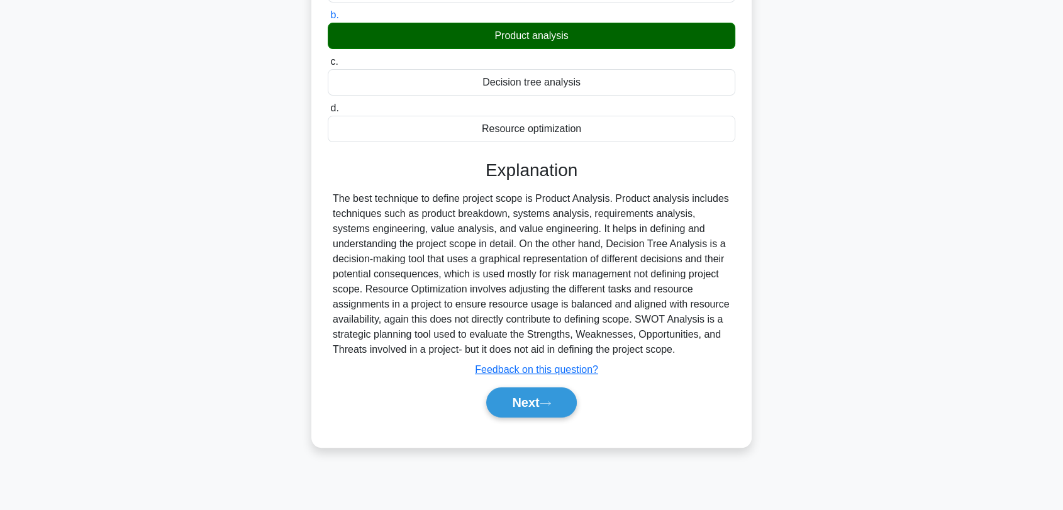
scroll to position [170, 0]
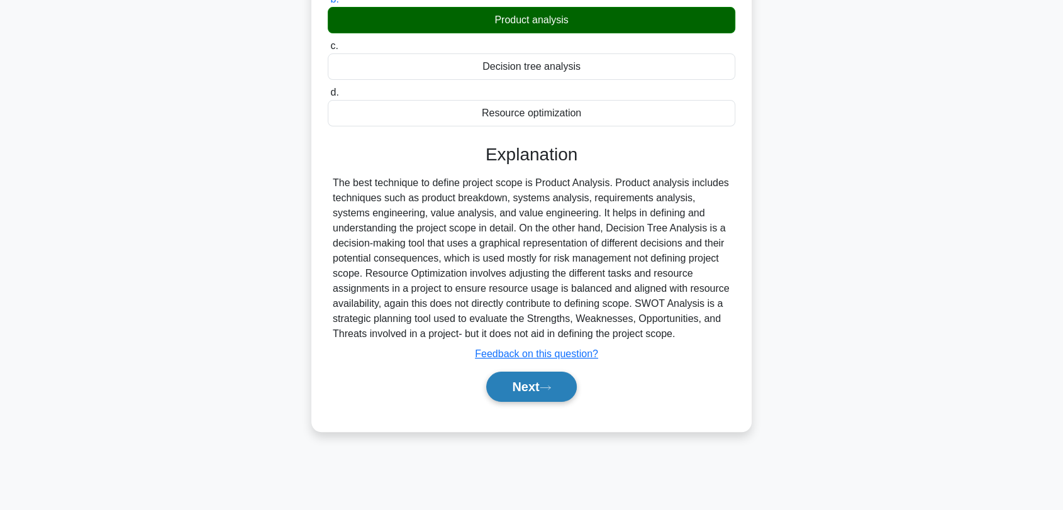
click at [533, 387] on button "Next" at bounding box center [531, 387] width 90 height 30
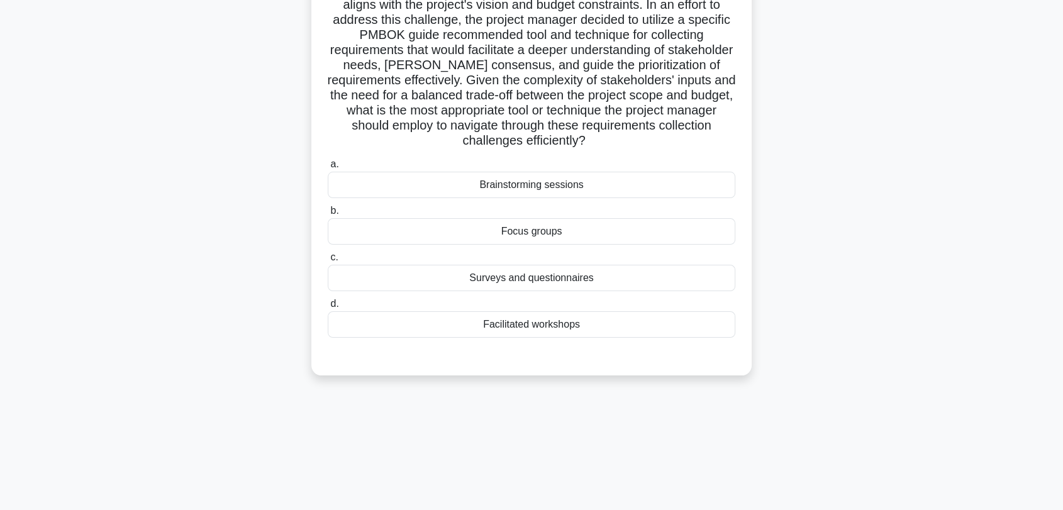
click at [646, 328] on div "Facilitated workshops" at bounding box center [532, 324] width 408 height 26
click at [328, 308] on input "d. Facilitated workshops" at bounding box center [328, 304] width 0 height 8
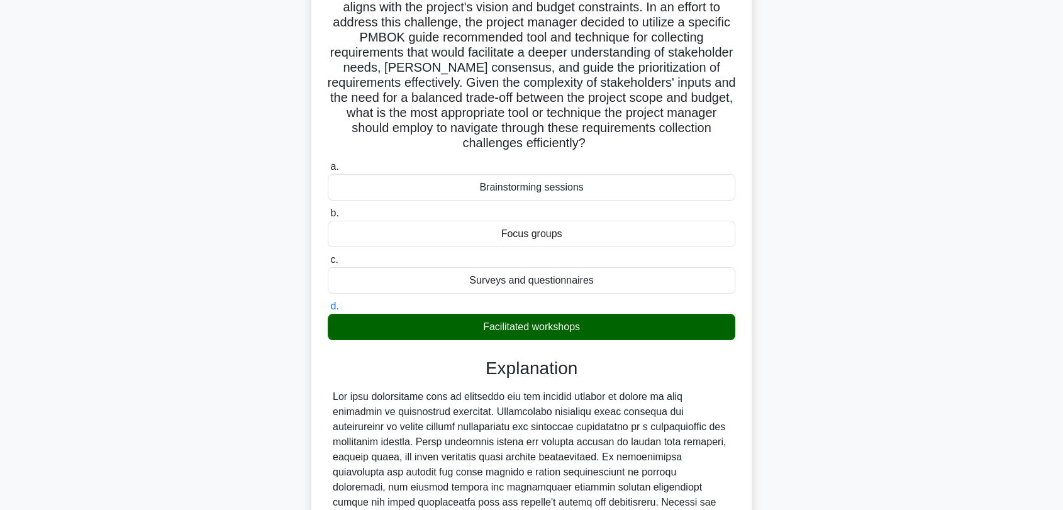
scroll to position [356, 0]
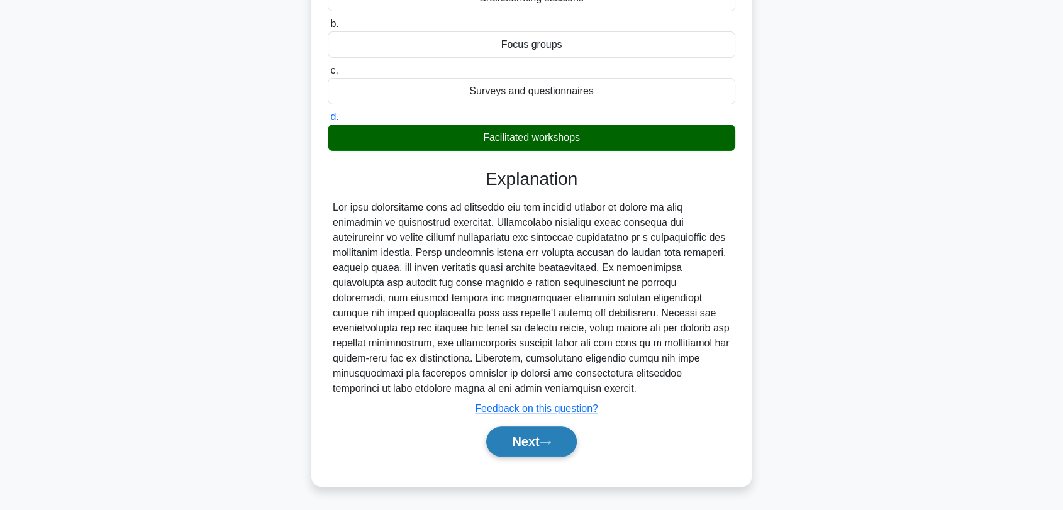
click at [538, 442] on button "Next" at bounding box center [531, 441] width 90 height 30
